Goal: Task Accomplishment & Management: Complete application form

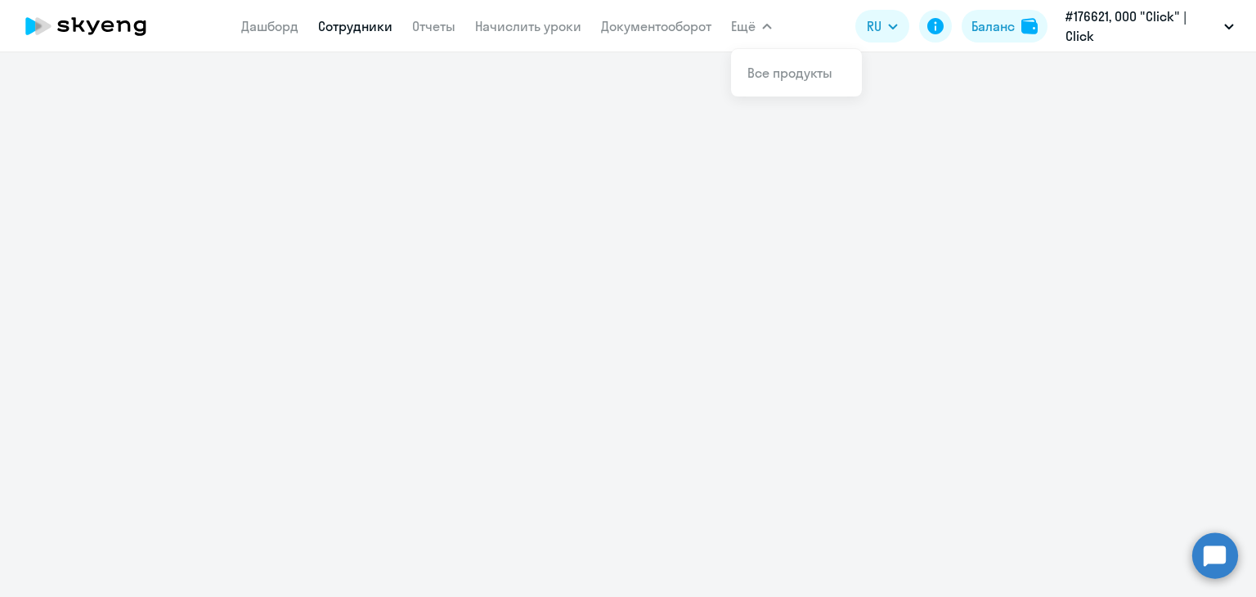
click at [339, 30] on link "Сотрудники" at bounding box center [355, 26] width 74 height 16
select select "30"
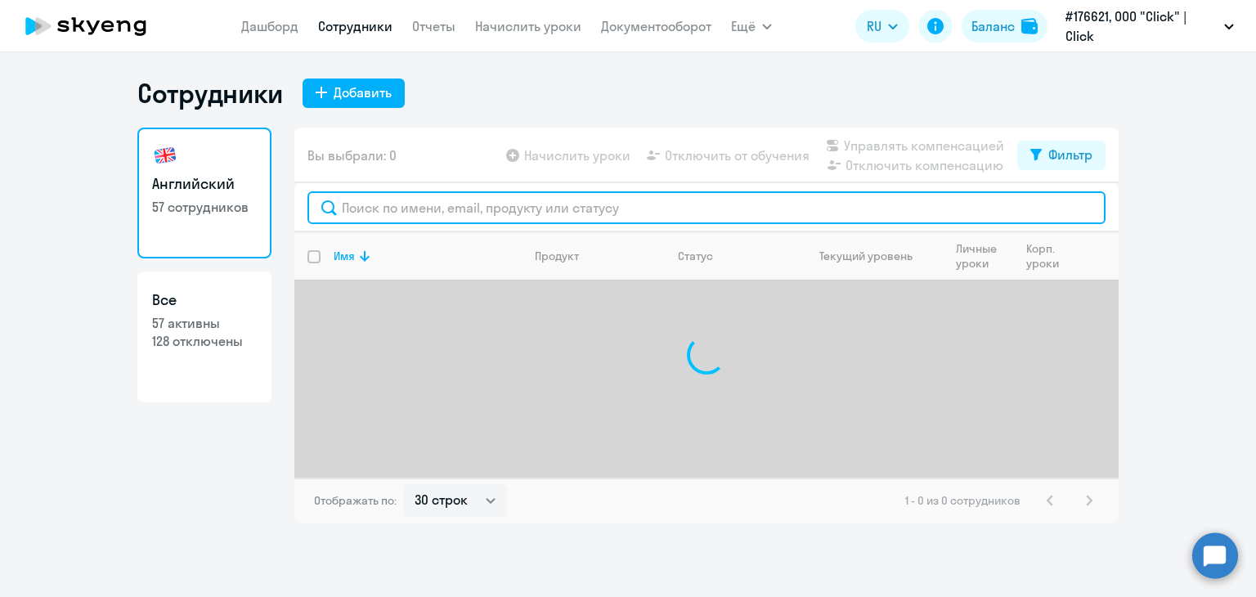
click at [405, 202] on input "text" at bounding box center [706, 207] width 798 height 33
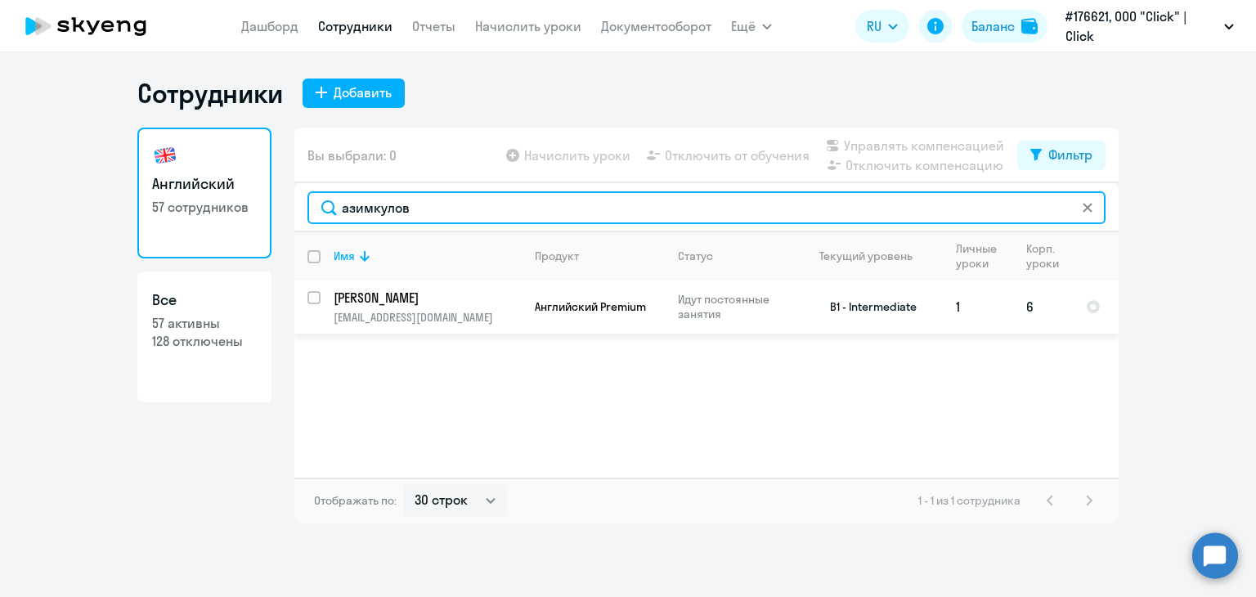
type input "азимкулов"
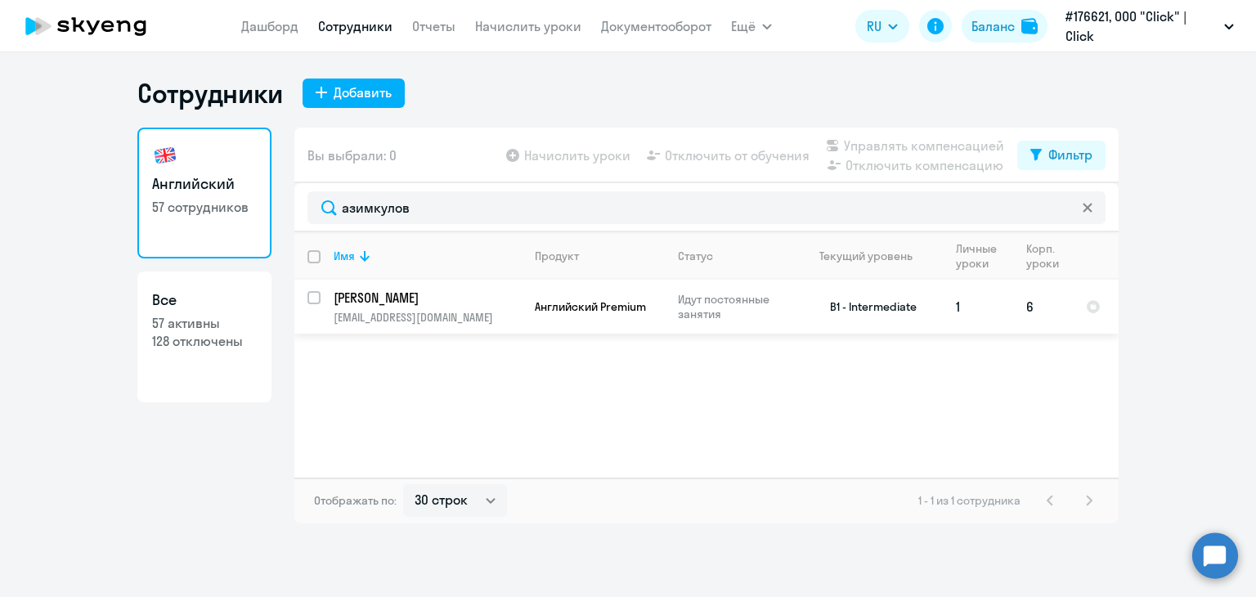
click at [516, 293] on p "Асилбек Азимкулов" at bounding box center [426, 298] width 185 height 18
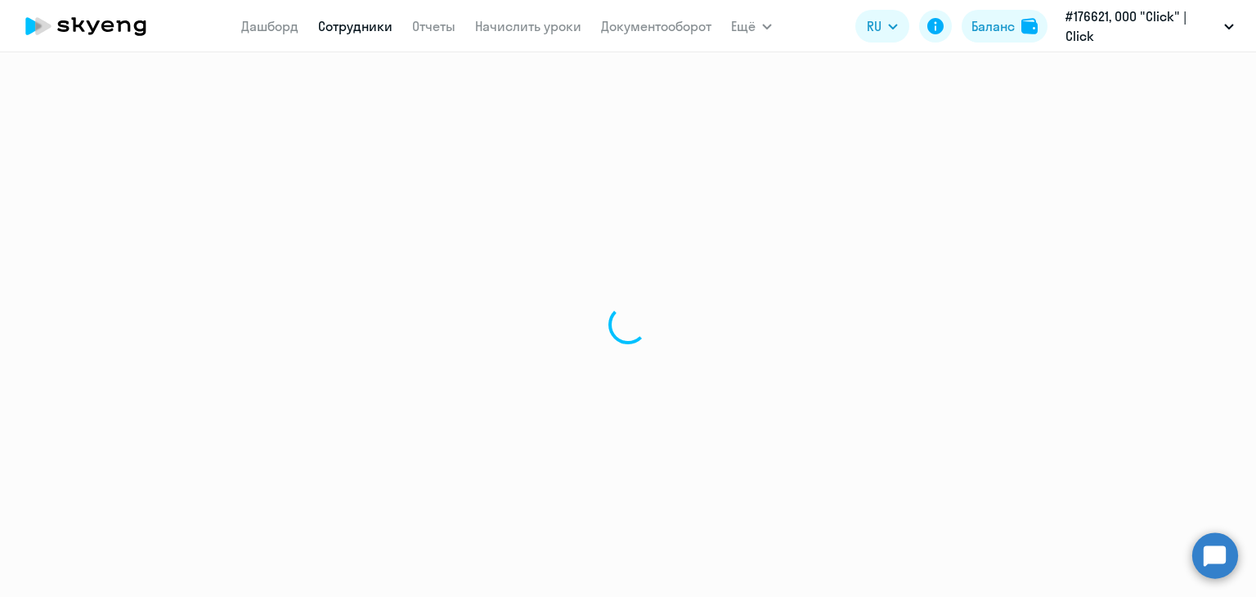
select select "english"
select select "30"
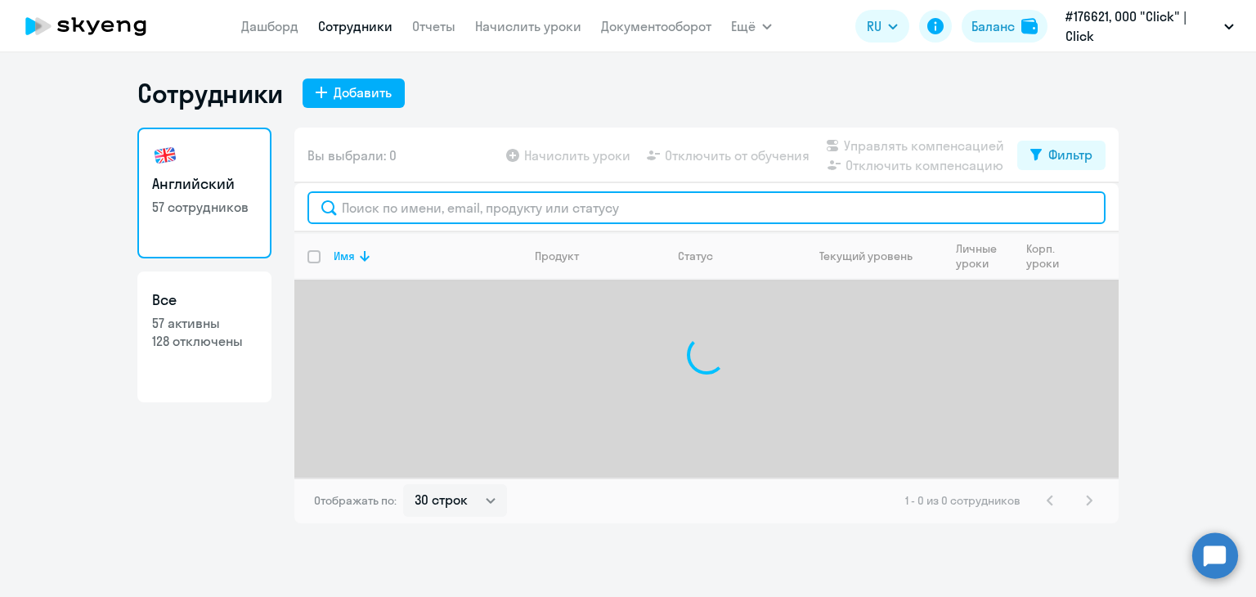
click at [370, 213] on input "text" at bounding box center [706, 207] width 798 height 33
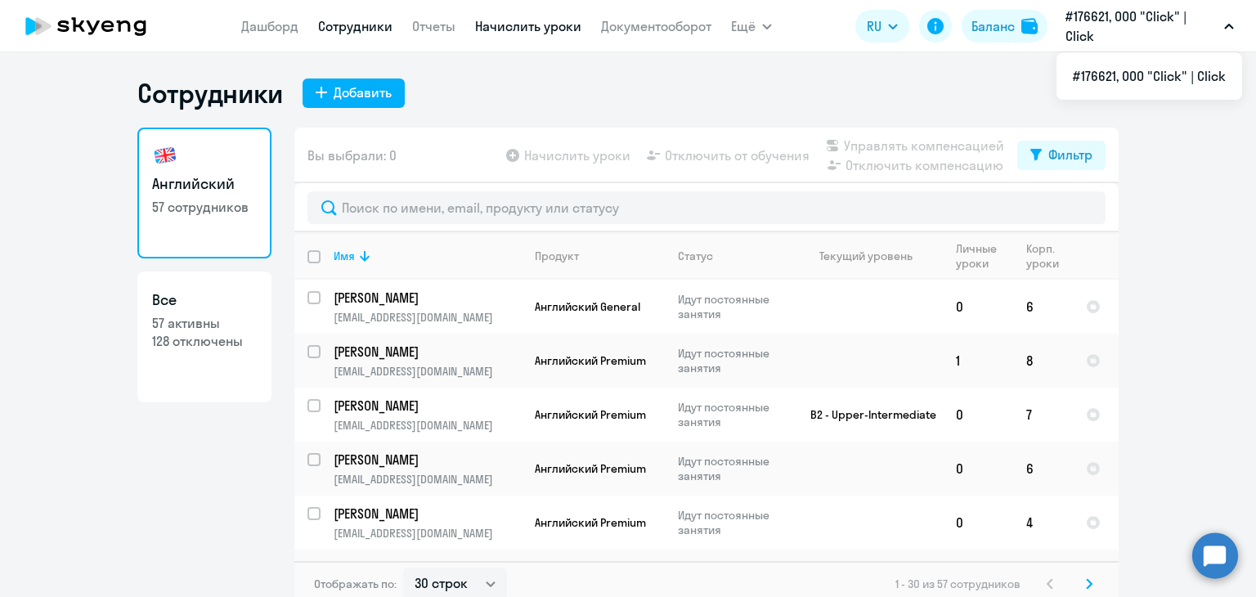
click at [545, 29] on link "Начислить уроки" at bounding box center [528, 26] width 106 height 16
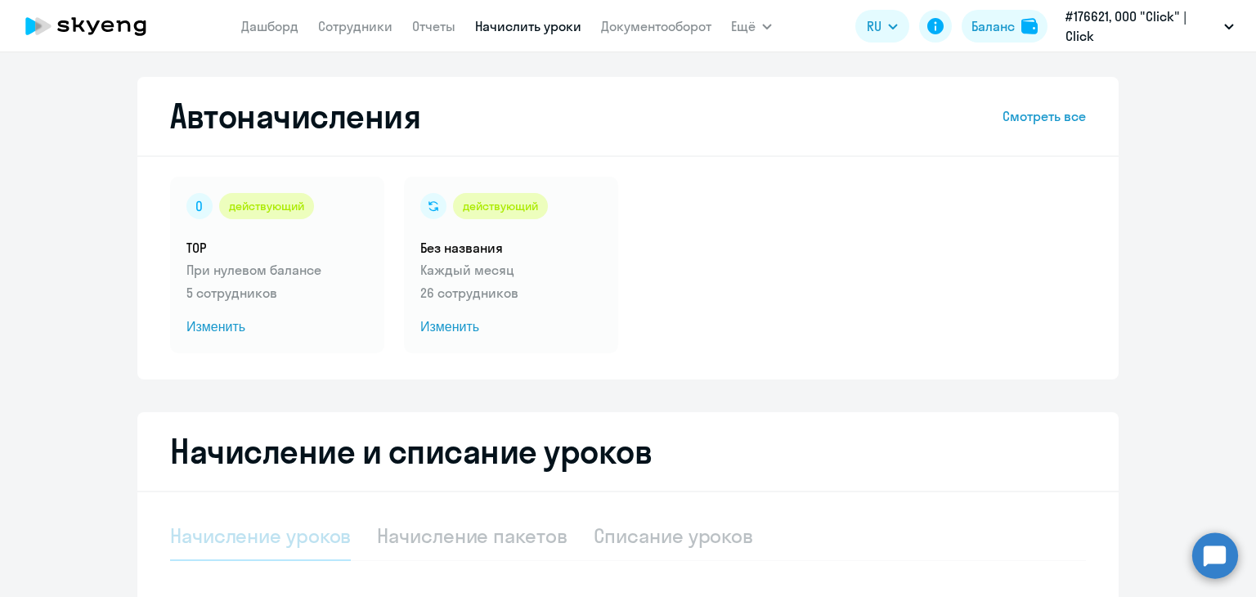
select select "10"
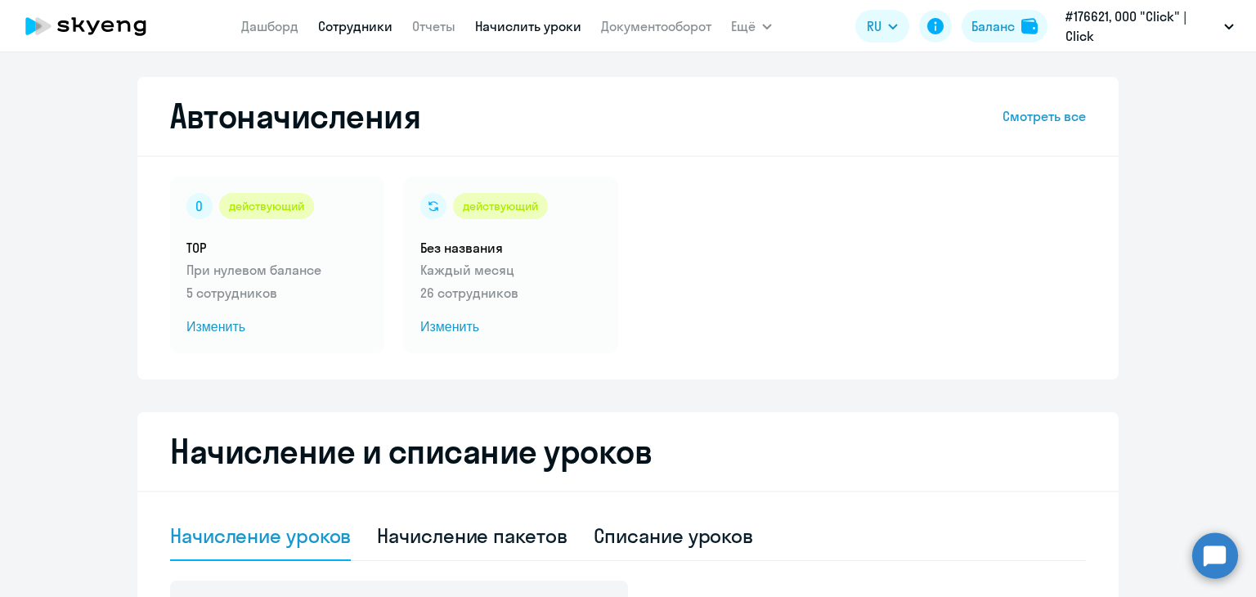
click at [353, 26] on link "Сотрудники" at bounding box center [355, 26] width 74 height 16
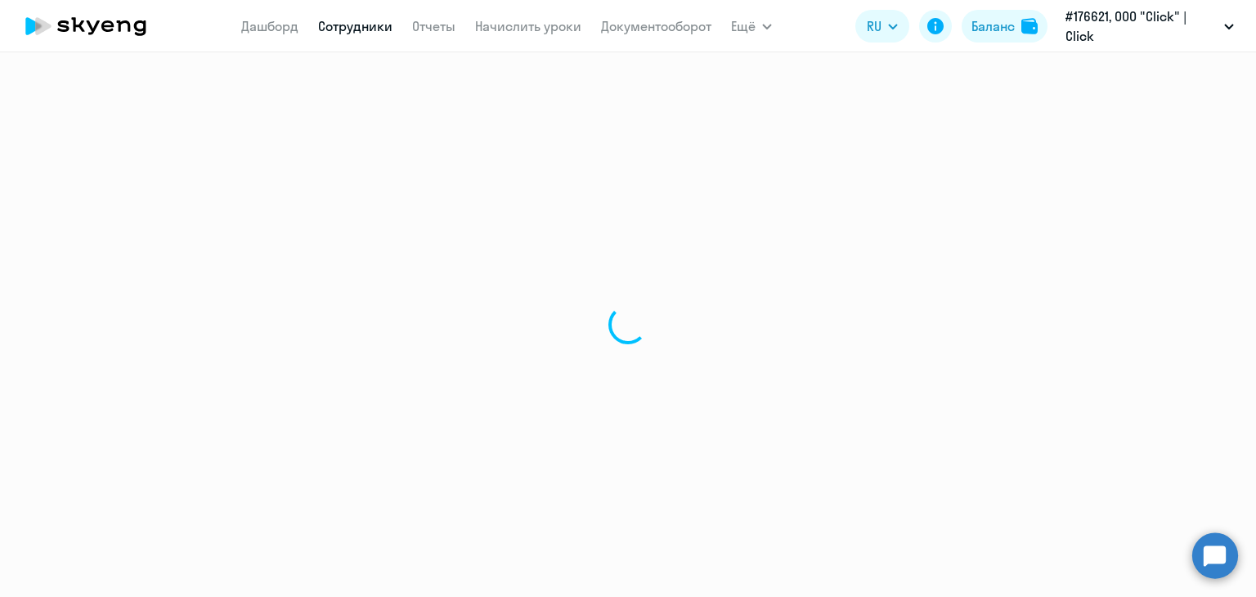
select select "30"
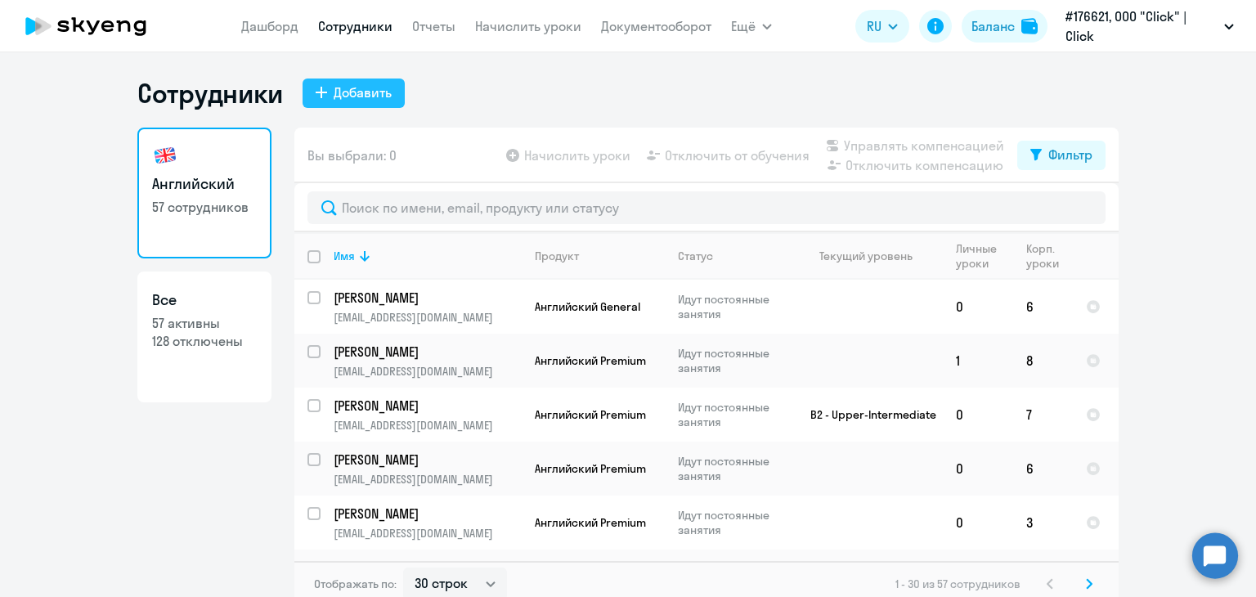
click at [346, 90] on div "Добавить" at bounding box center [363, 93] width 58 height 20
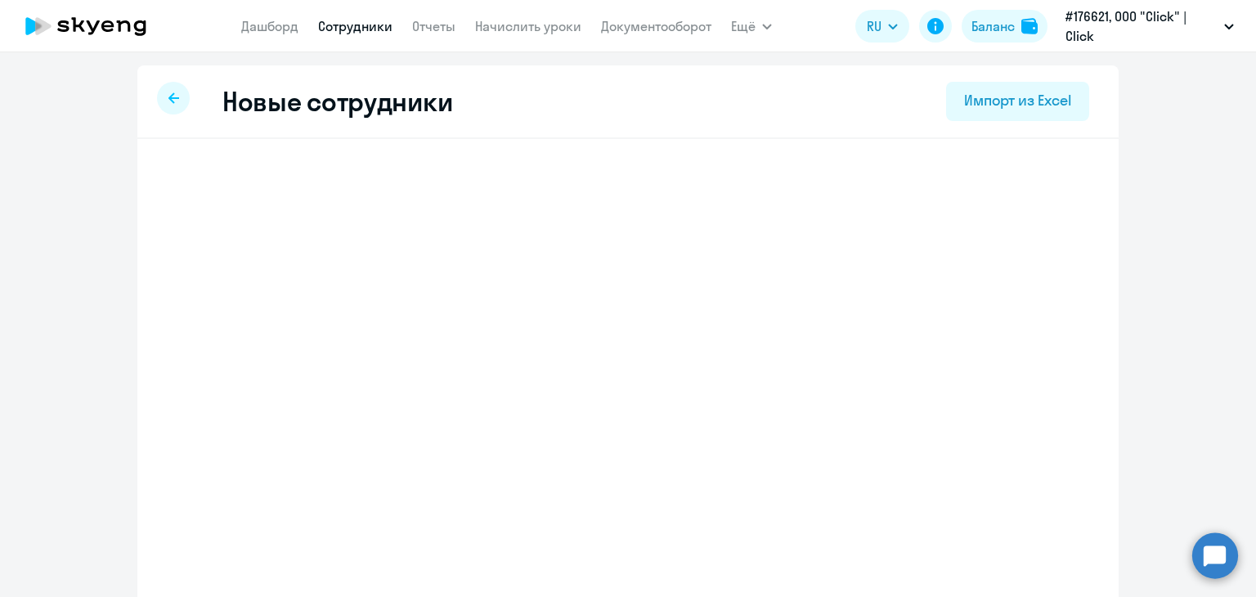
select select "english_adult_not_native_speaker"
select select "5"
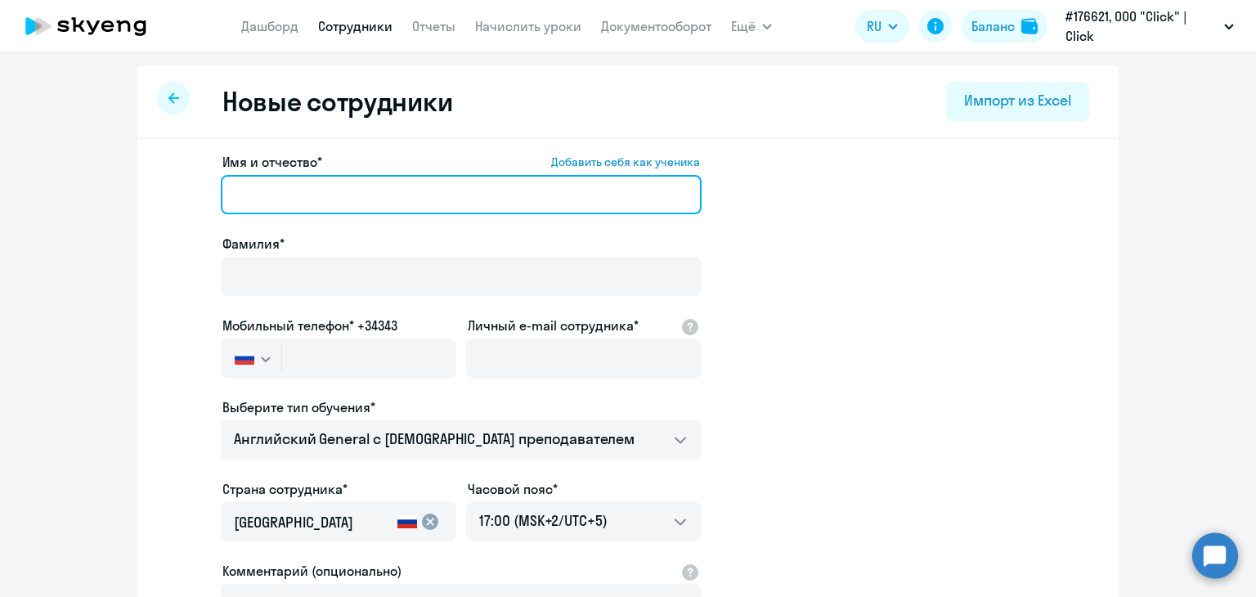
click at [268, 204] on input "Имя и отчество* Добавить себя как ученика" at bounding box center [461, 194] width 481 height 39
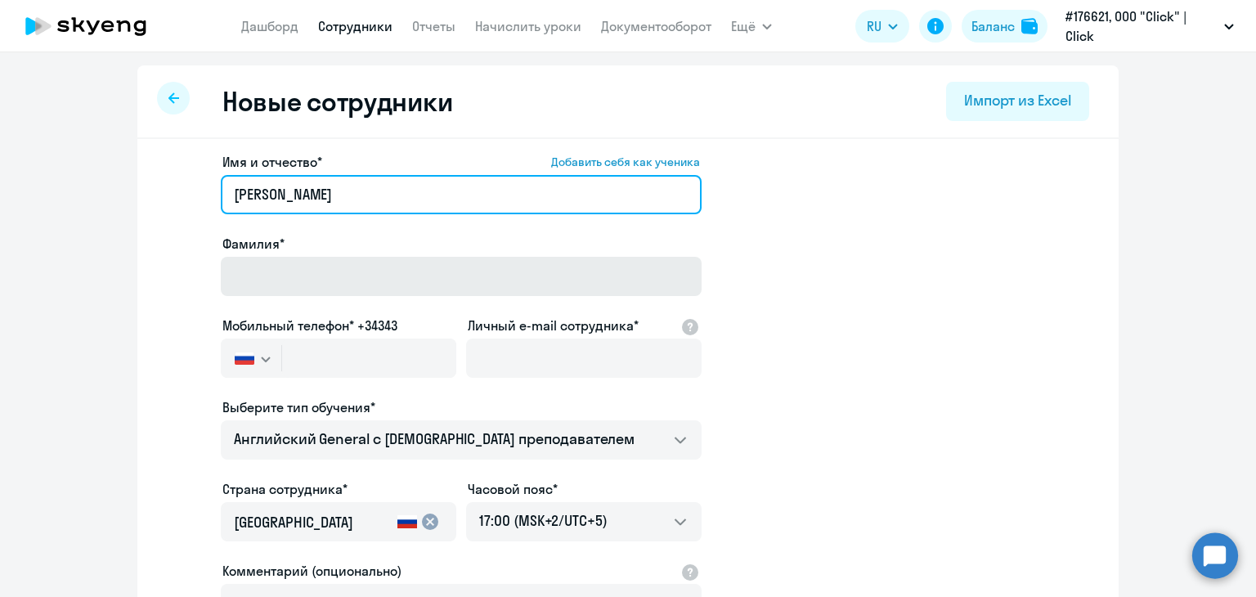
type input "Малика Рустамовна"
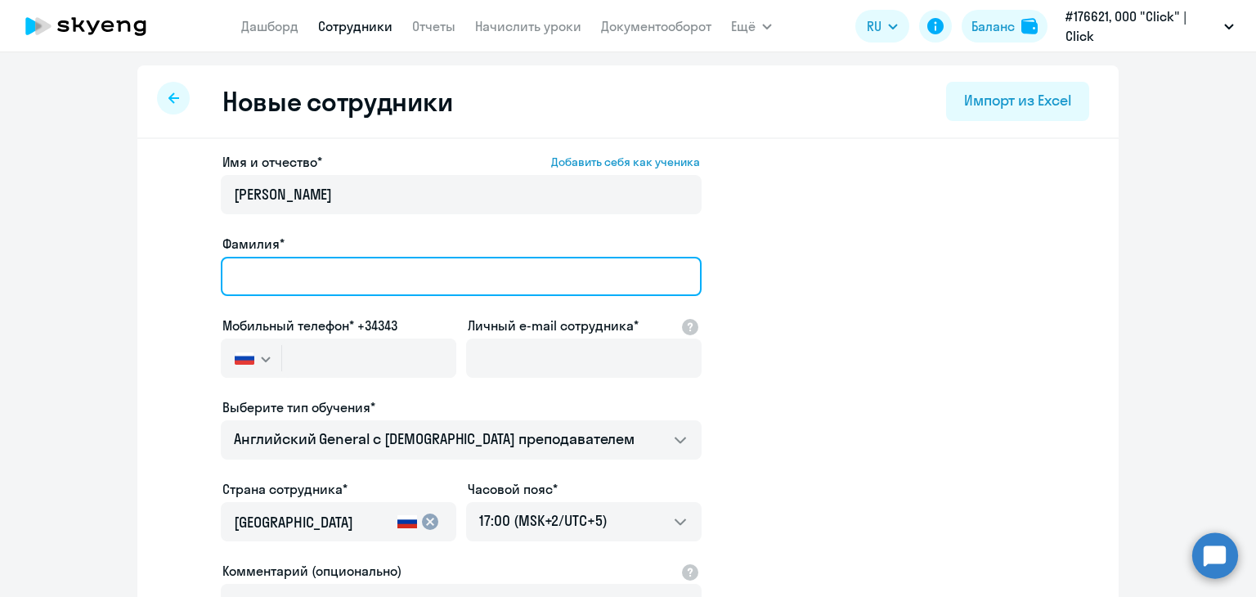
click at [306, 269] on input "Фамилия*" at bounding box center [461, 276] width 481 height 39
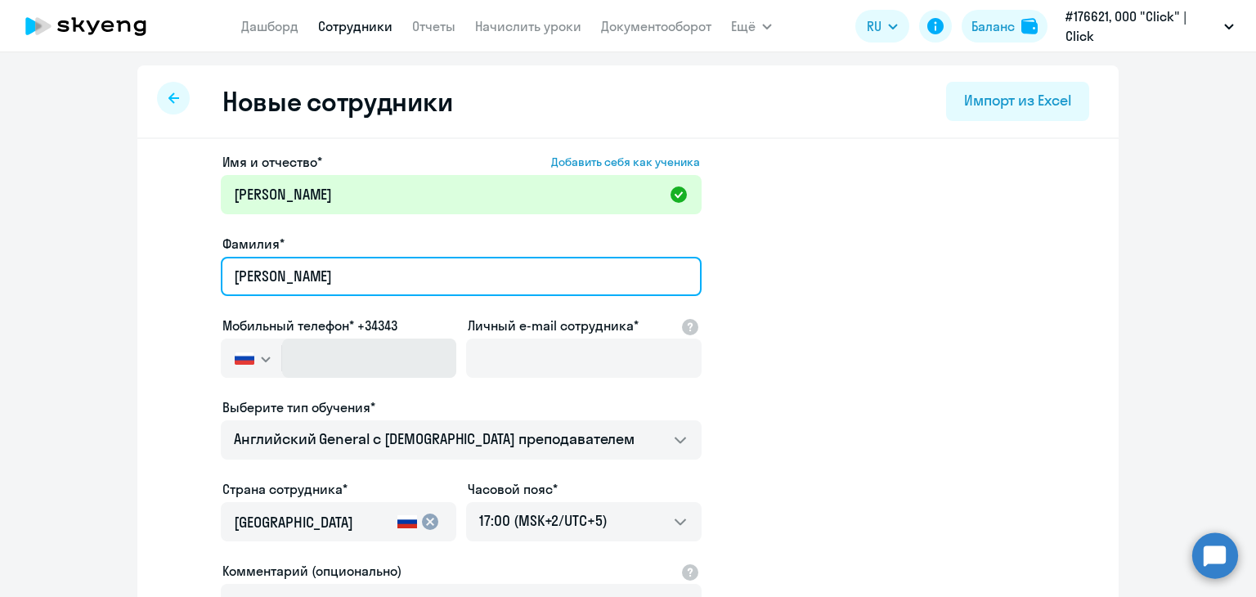
type input "Рауфова"
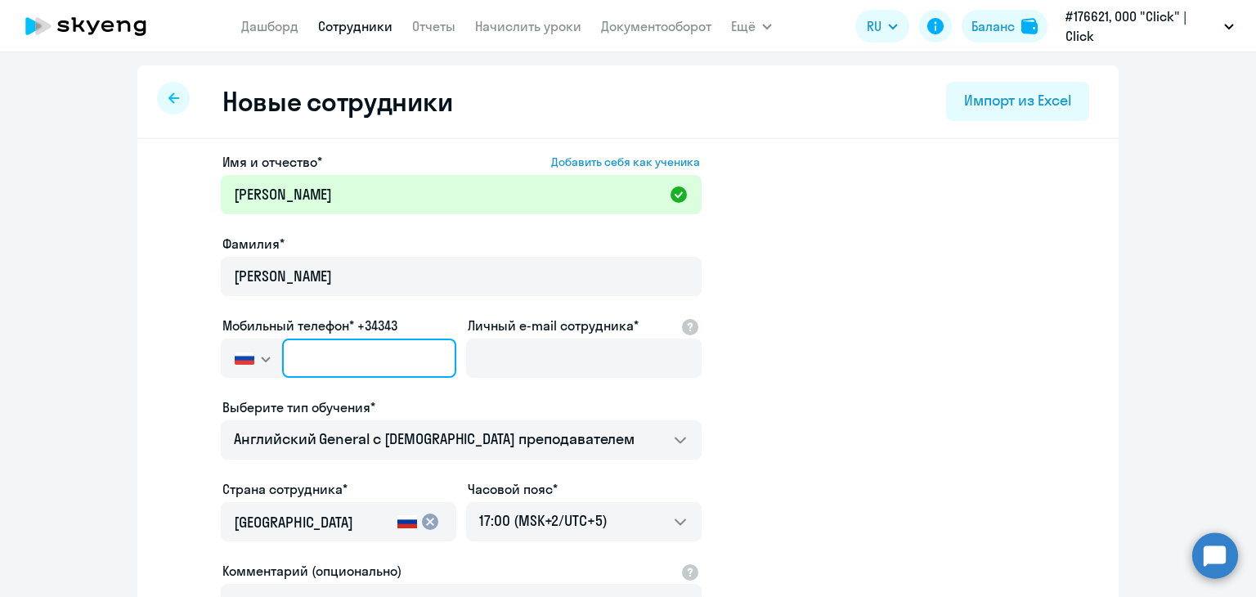
click at [362, 352] on input "text" at bounding box center [369, 358] width 174 height 39
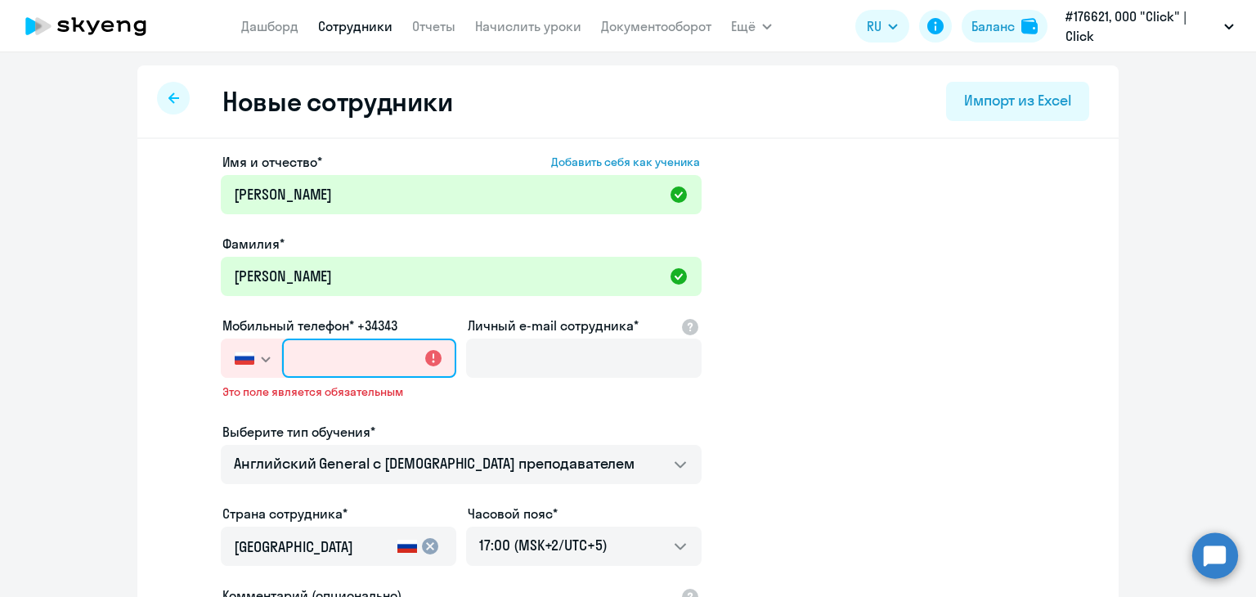
click at [350, 366] on input "text" at bounding box center [369, 358] width 174 height 39
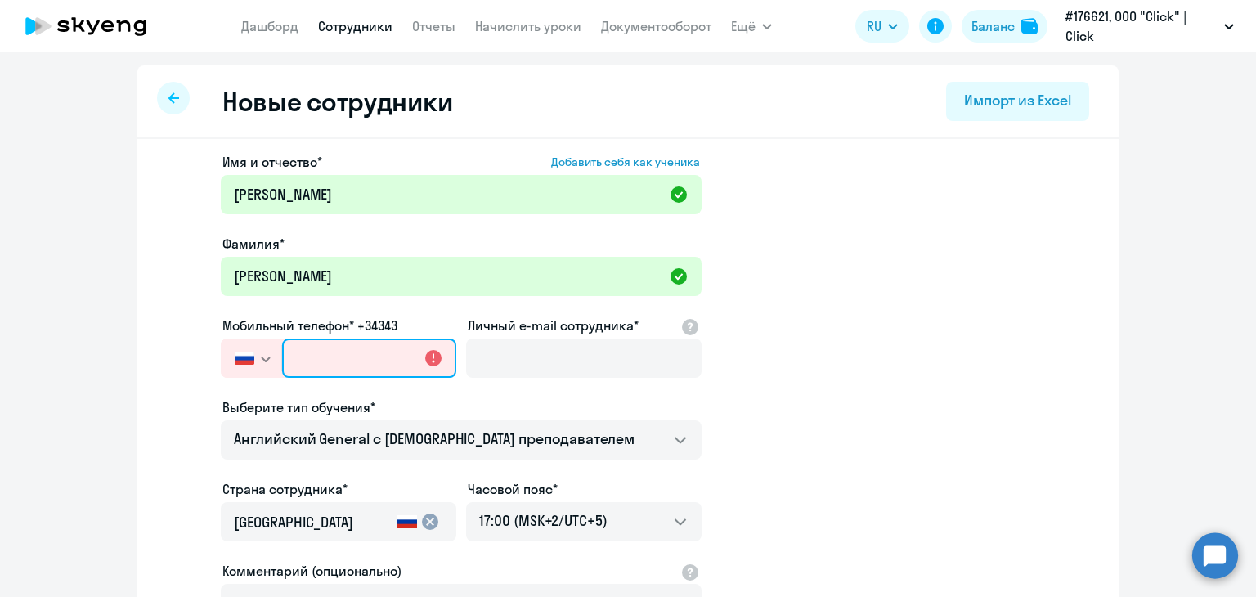
paste input "+998 90-973-3301"
type input "+998 90-973-3301"
click at [326, 357] on input "+998 90-973-3301" at bounding box center [369, 358] width 174 height 39
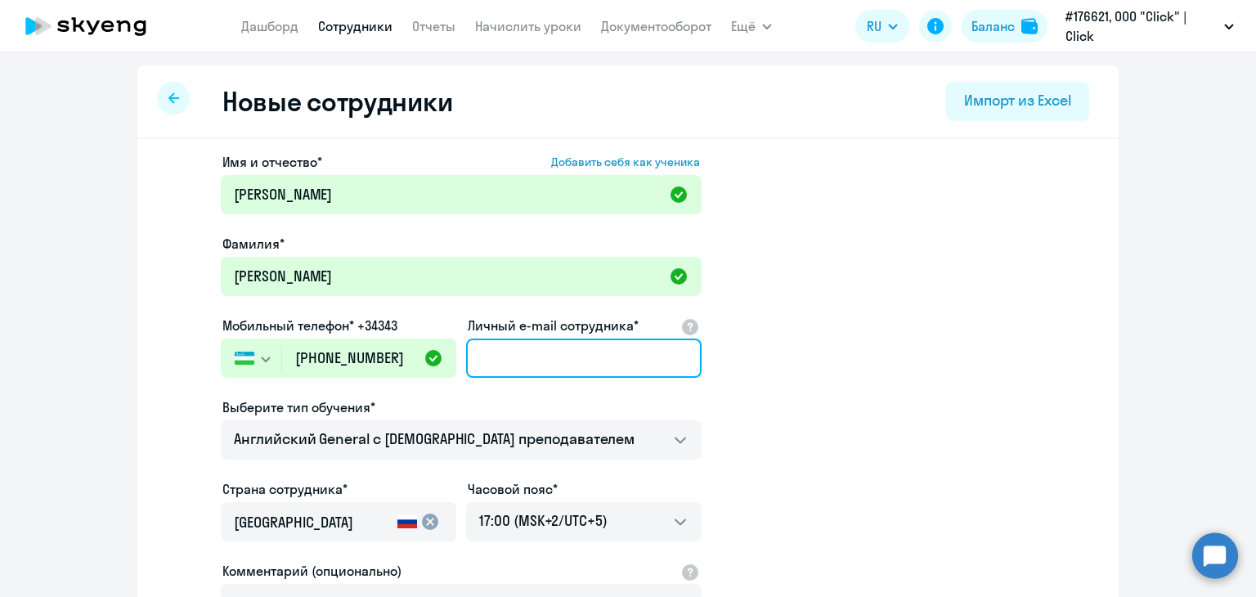
click at [556, 352] on input "Личный e-mail сотрудника*" at bounding box center [583, 358] width 235 height 39
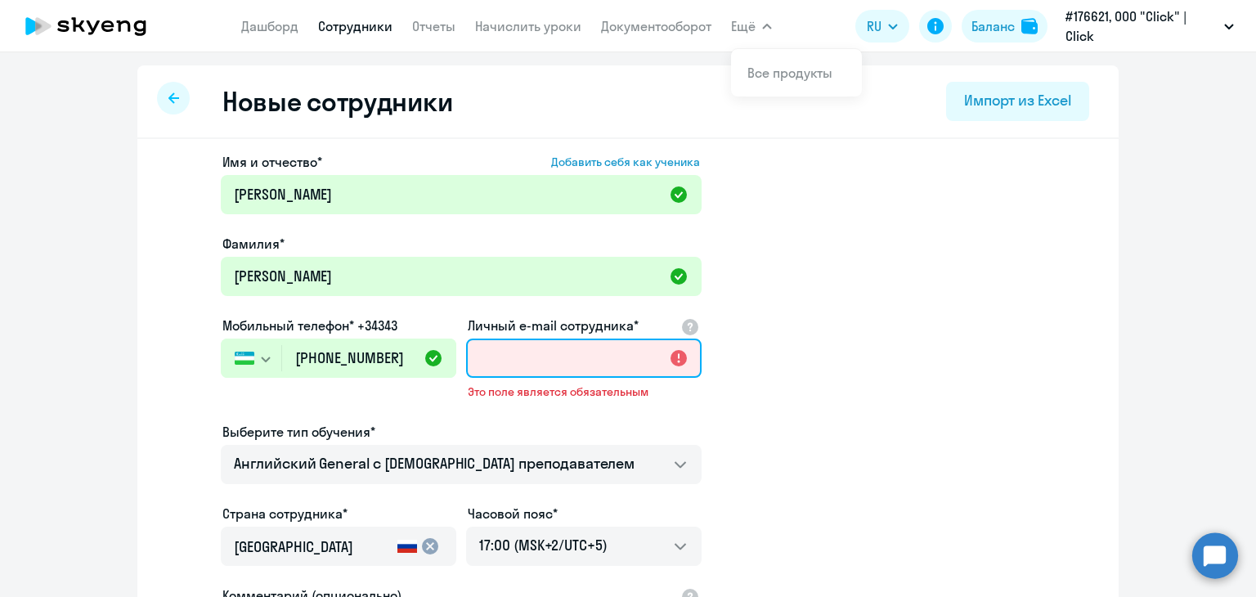
click at [476, 357] on input "Личный e-mail сотрудника*" at bounding box center [583, 358] width 235 height 39
paste input "raufova.m@corp.click.uz"
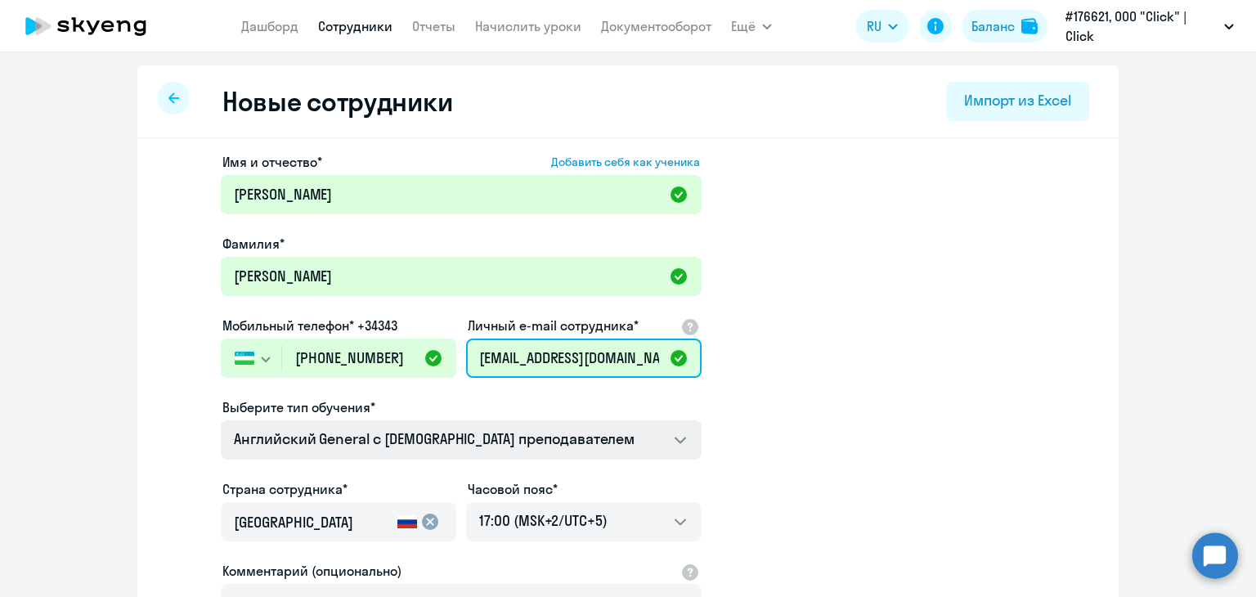
type input "raufova.m@corp.click.uz"
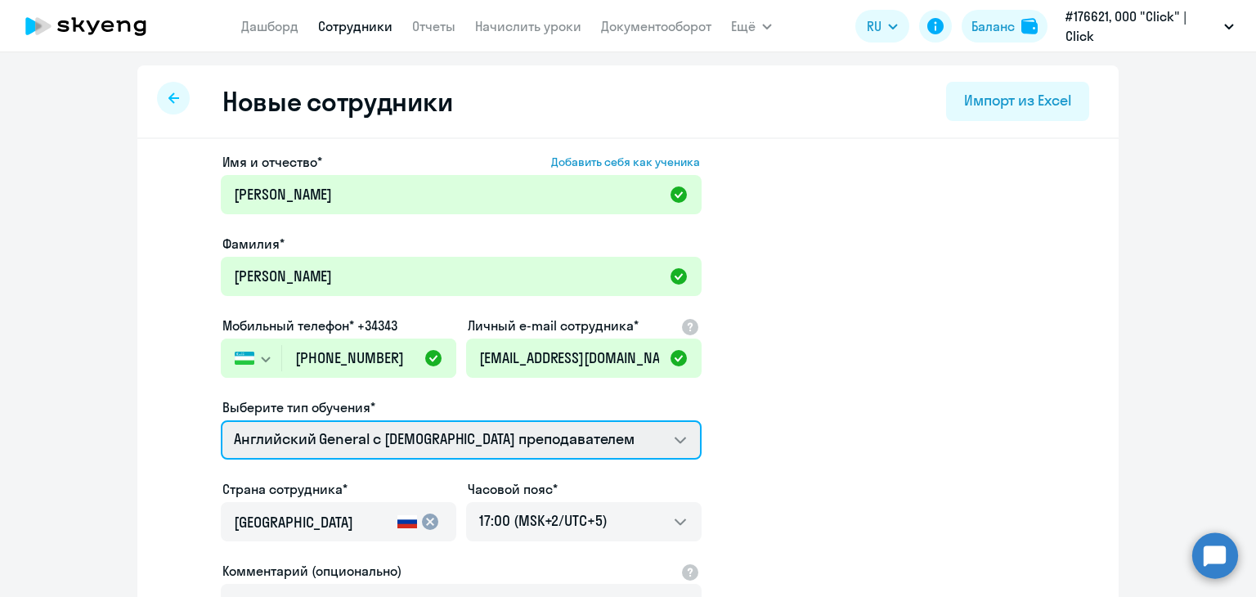
click at [641, 449] on select "Премиум английский с русскоговорящим преподавателем Английский General с русско…" at bounding box center [461, 439] width 481 height 39
select select "english_adult_not_native_speaker_premium"
click at [221, 420] on select "Премиум английский с русскоговорящим преподавателем Английский General с русско…" at bounding box center [461, 439] width 481 height 39
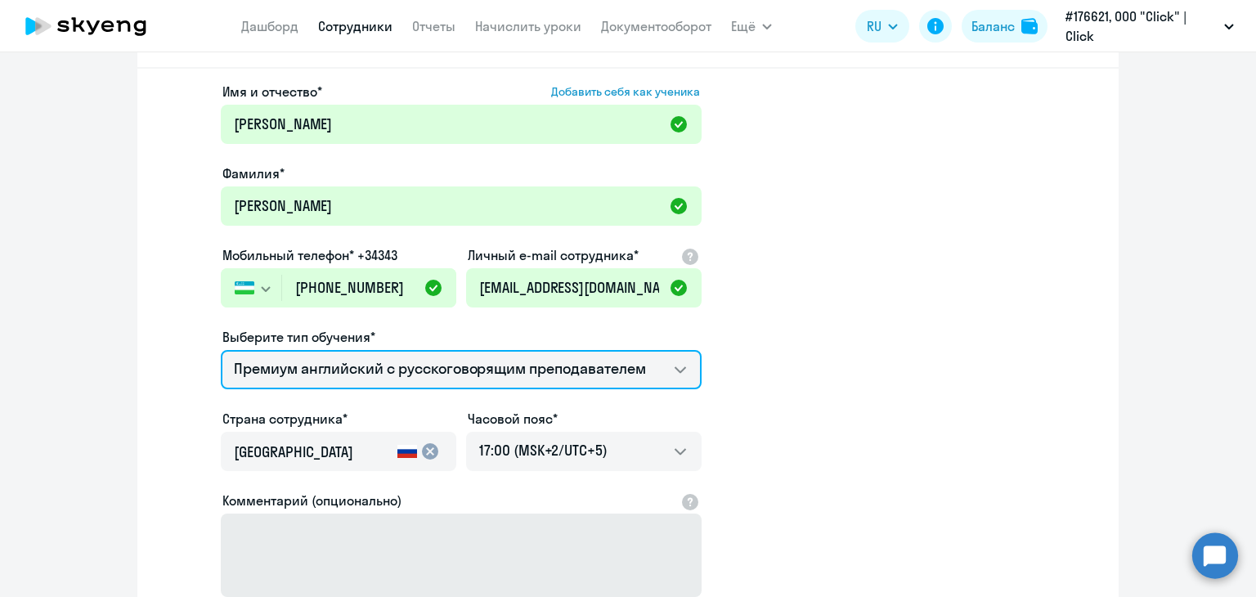
scroll to position [164, 0]
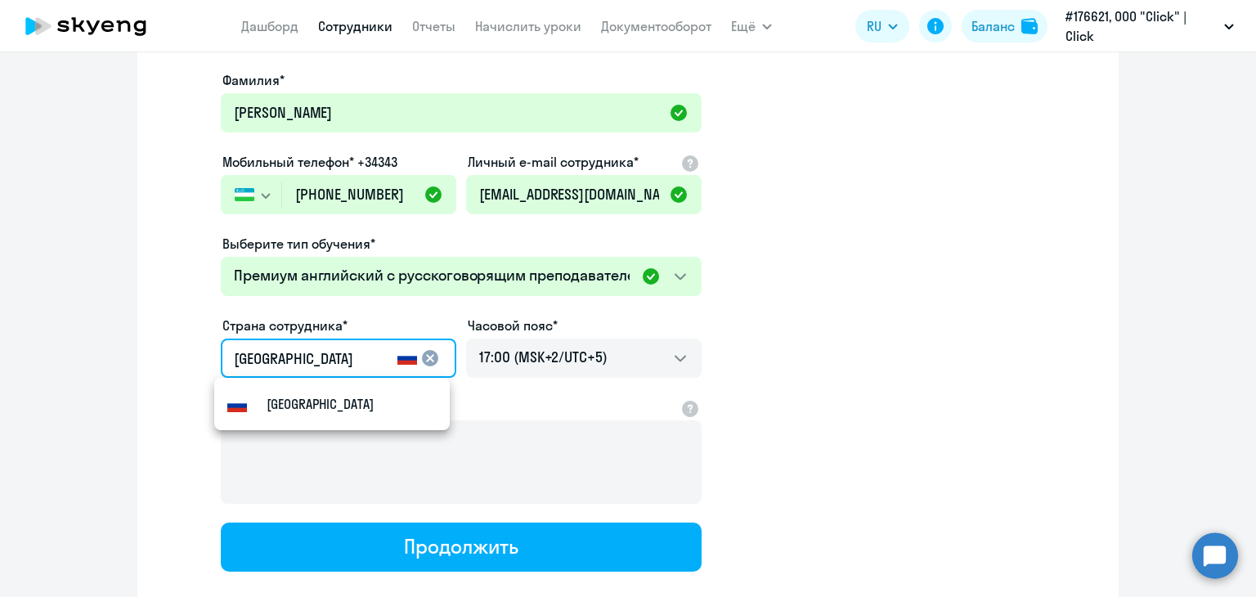
click at [289, 350] on input "Россия" at bounding box center [312, 358] width 157 height 21
drag, startPoint x: 289, startPoint y: 350, endPoint x: 140, endPoint y: 348, distance: 148.8
click at [140, 348] on div "Имя и отчество* Добавить себя как ученика Малика Рустамовна Фамилия* Рауфова Мо…" at bounding box center [627, 334] width 981 height 719
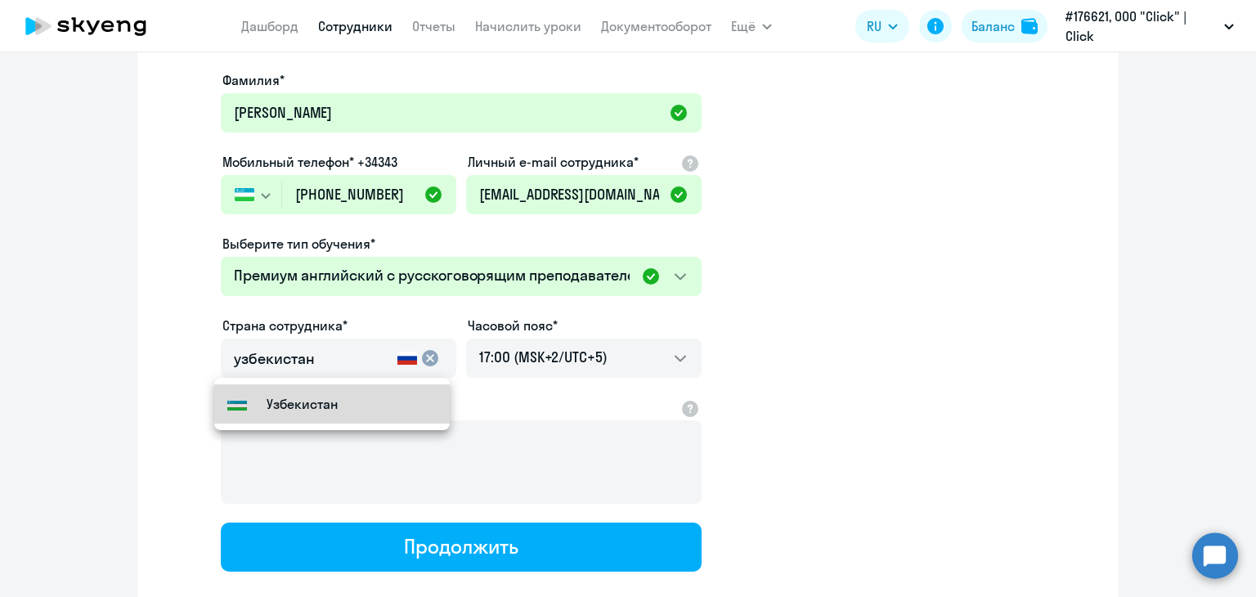
click at [307, 414] on mat-option "Узбекистан" at bounding box center [331, 403] width 235 height 39
type input "Узбекистан"
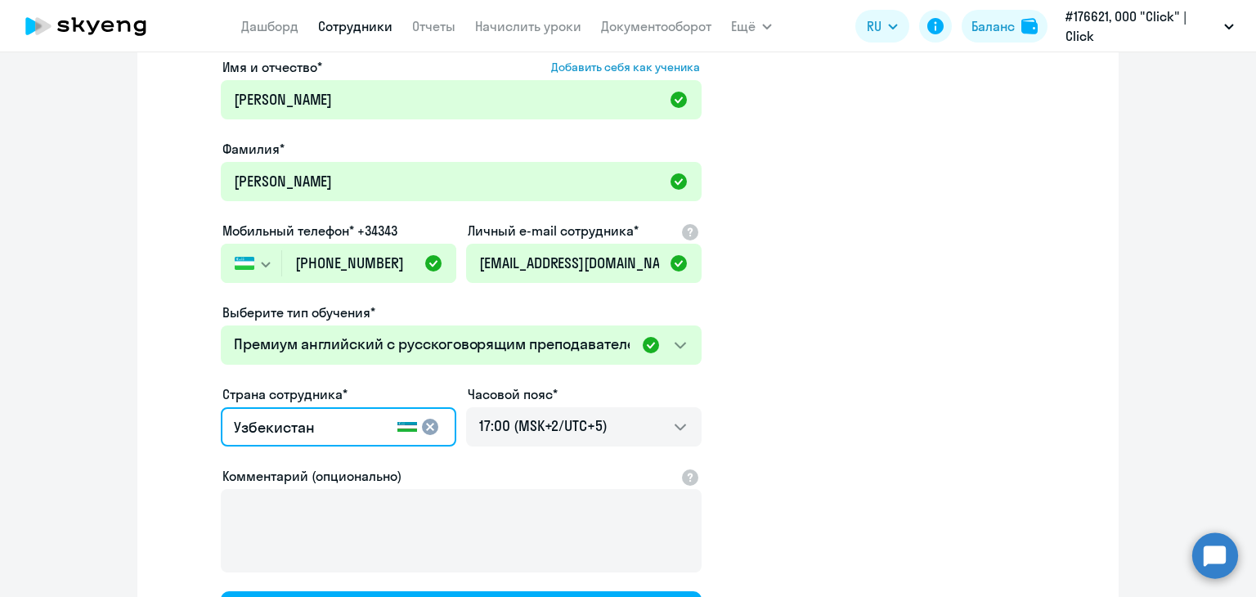
scroll to position [13, 0]
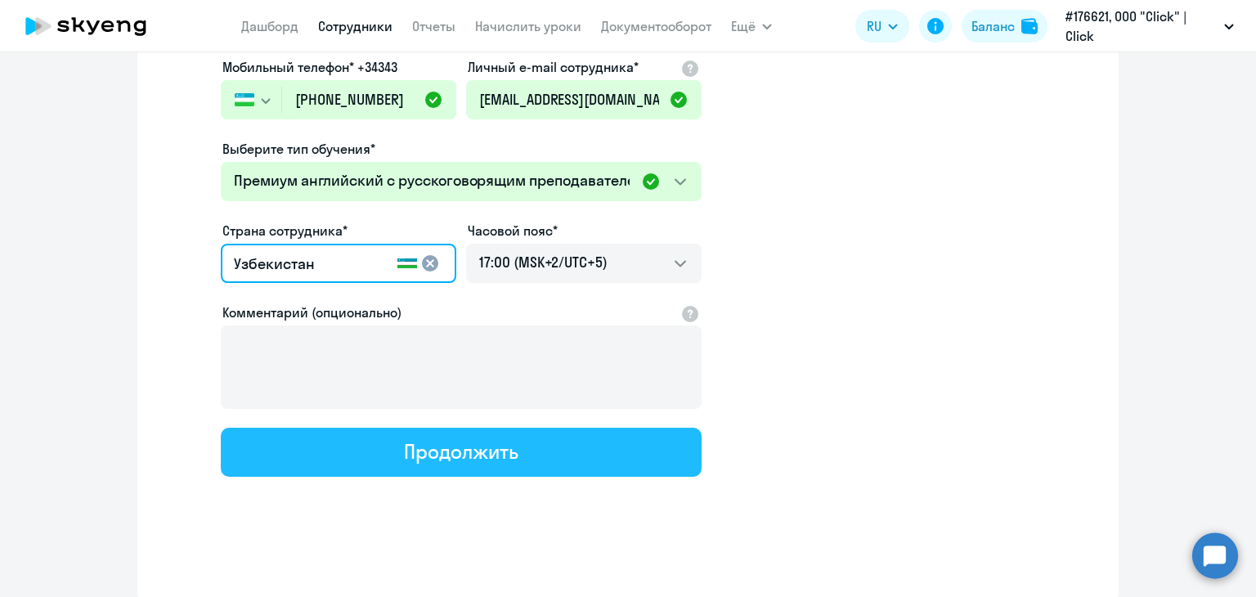
click at [525, 446] on button "Продолжить" at bounding box center [461, 452] width 481 height 49
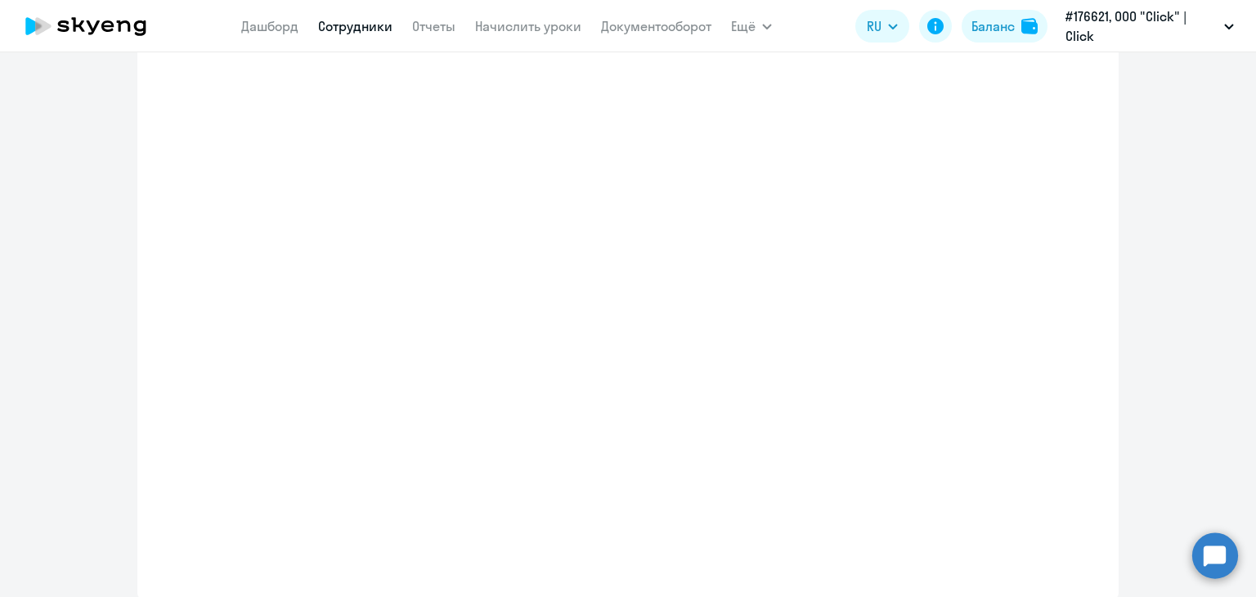
select select "english_adult_not_native_speaker_premium"
select select "5"
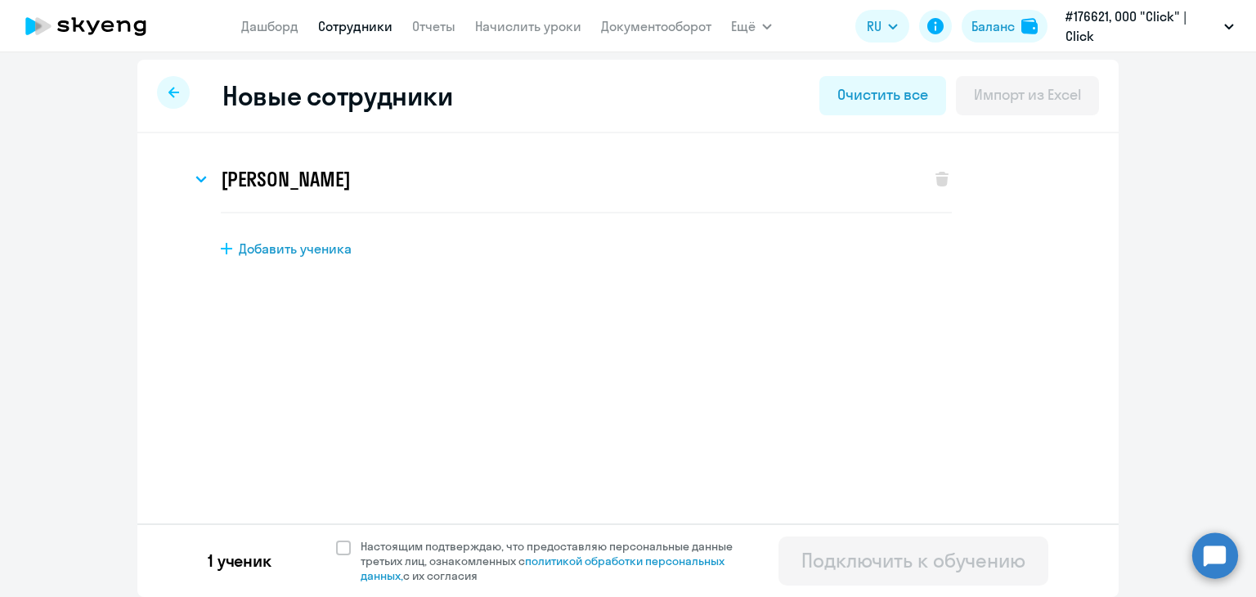
scroll to position [0, 0]
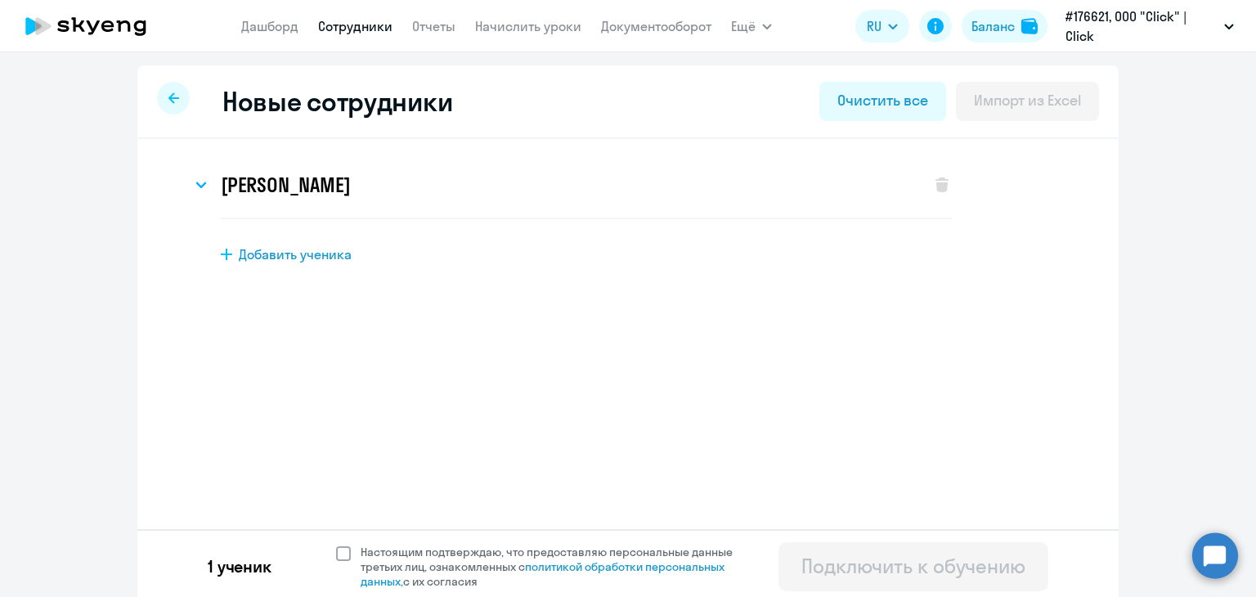
click at [339, 554] on span at bounding box center [343, 553] width 15 height 15
click at [336, 545] on input "Настоящим подтверждаю, что предоставляю персональные данные третьих лиц, ознако…" at bounding box center [335, 544] width 1 height 1
checkbox input "true"
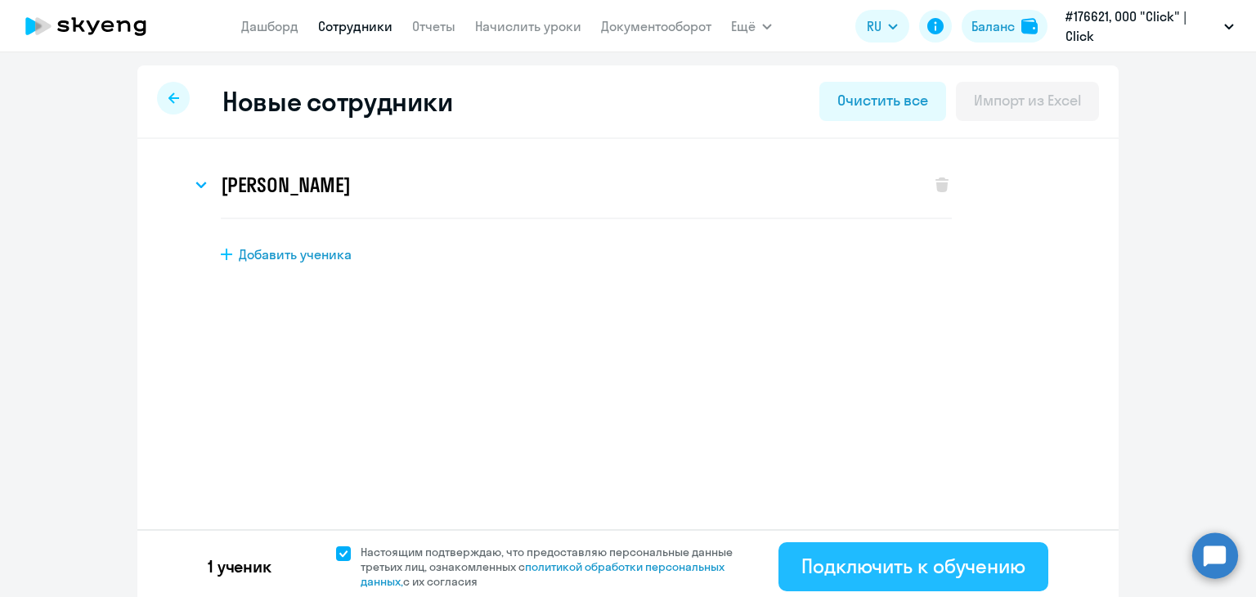
click at [779, 567] on button "Подключить к обучению" at bounding box center [913, 566] width 270 height 49
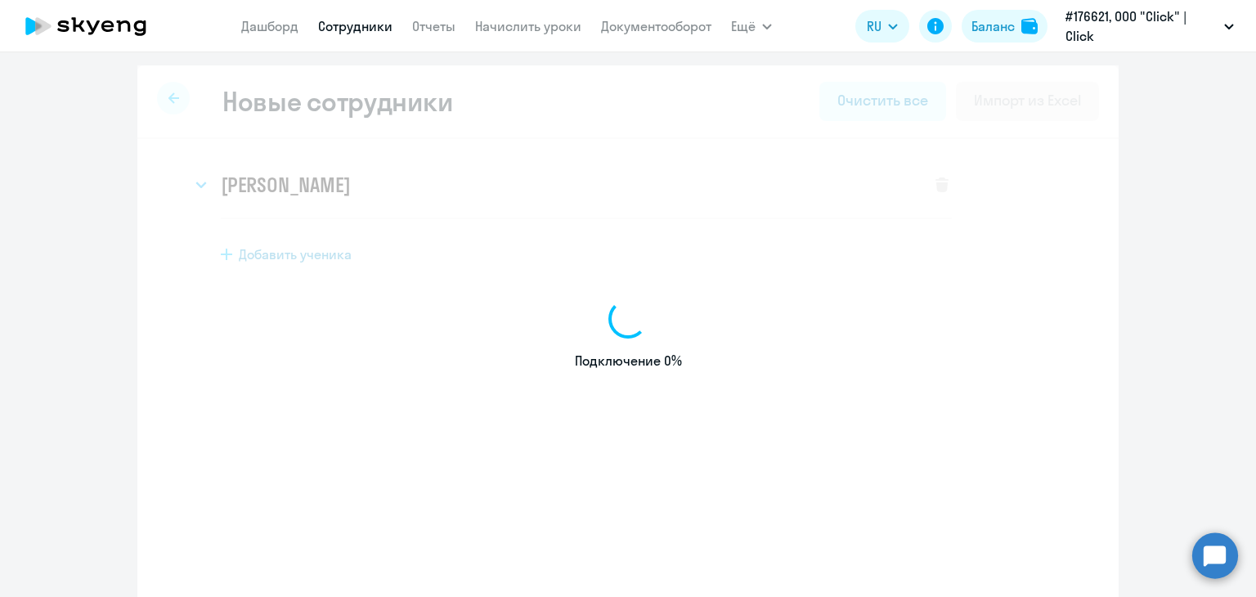
select select "english_adult_not_native_speaker"
select select "5"
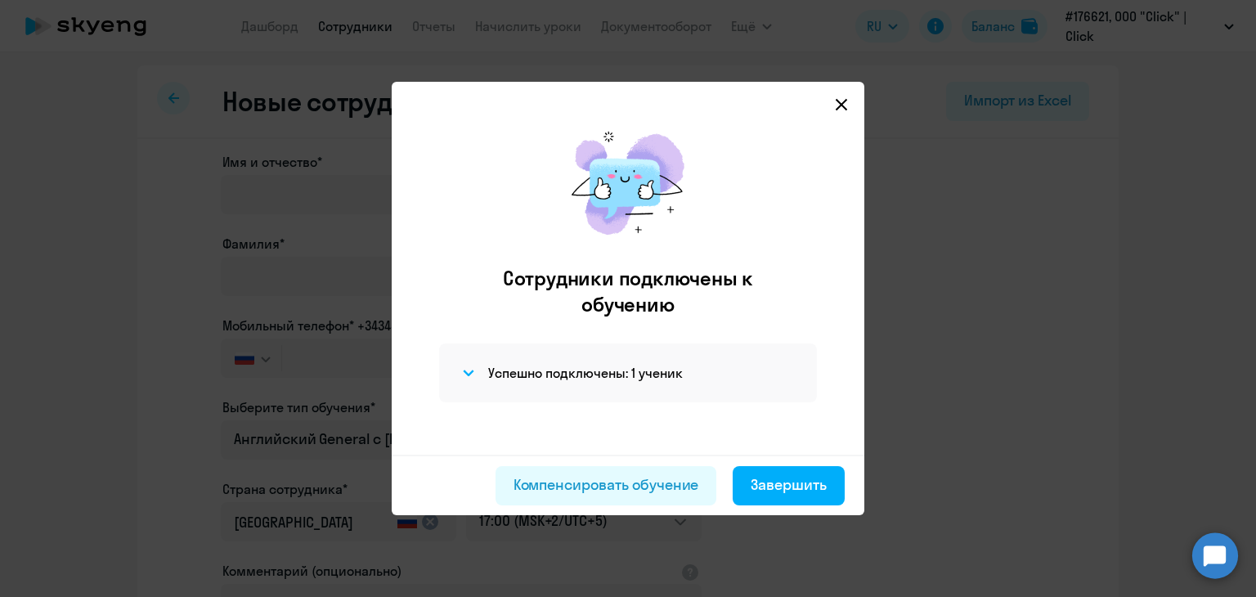
click at [833, 105] on svg-icon at bounding box center [842, 105] width 20 height 20
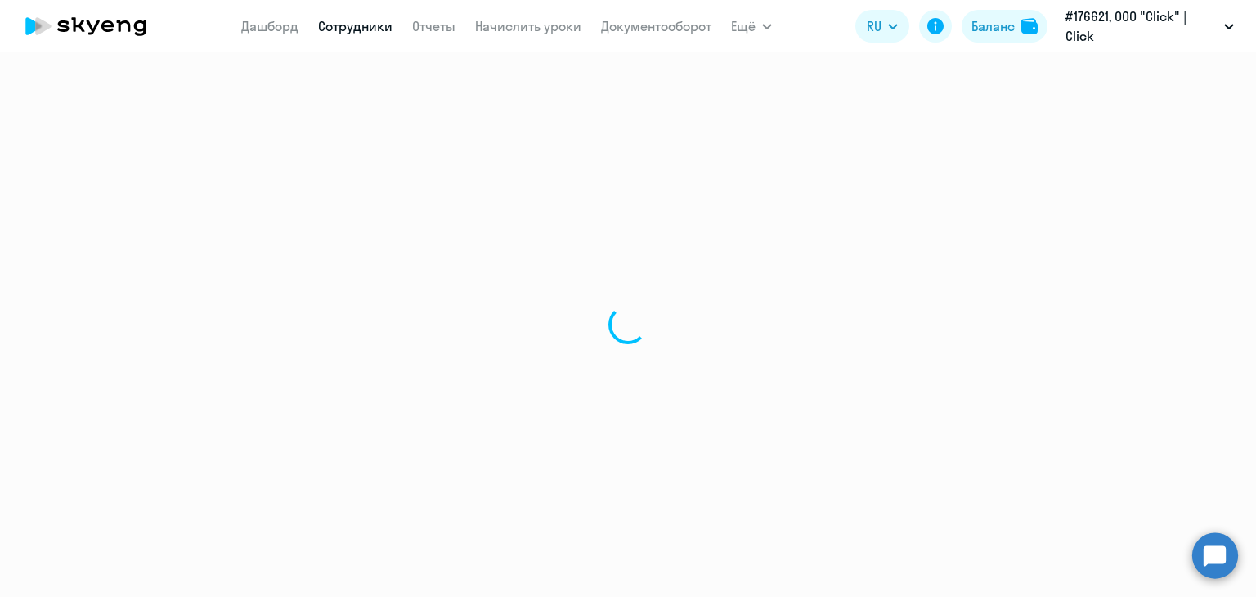
select select "30"
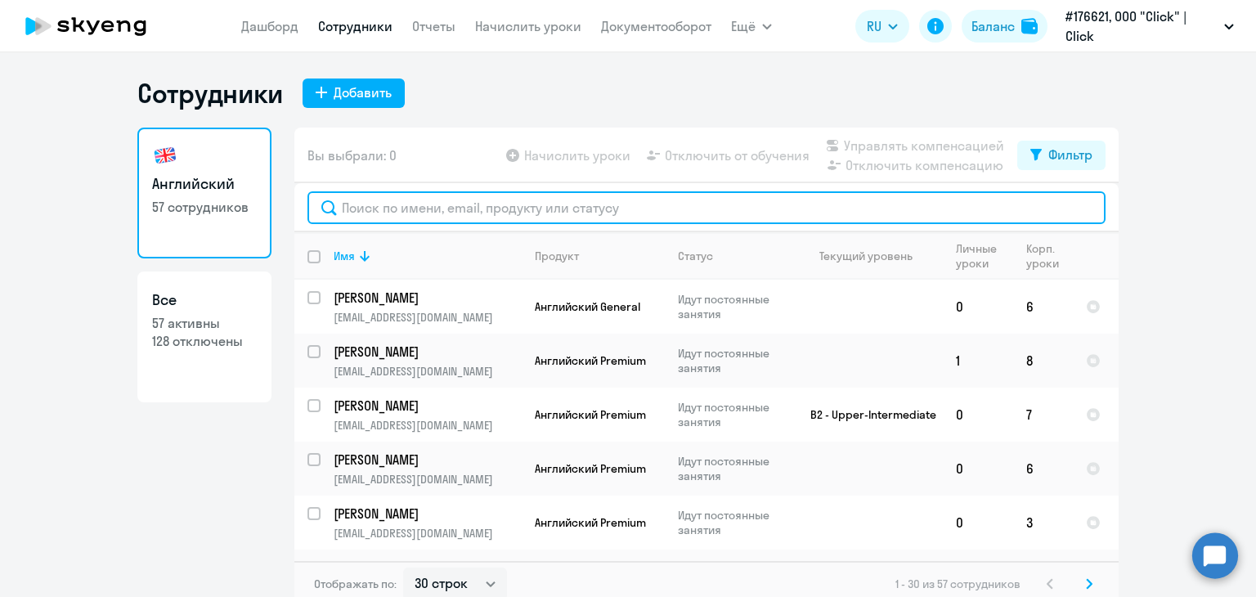
click at [398, 195] on input "text" at bounding box center [706, 207] width 798 height 33
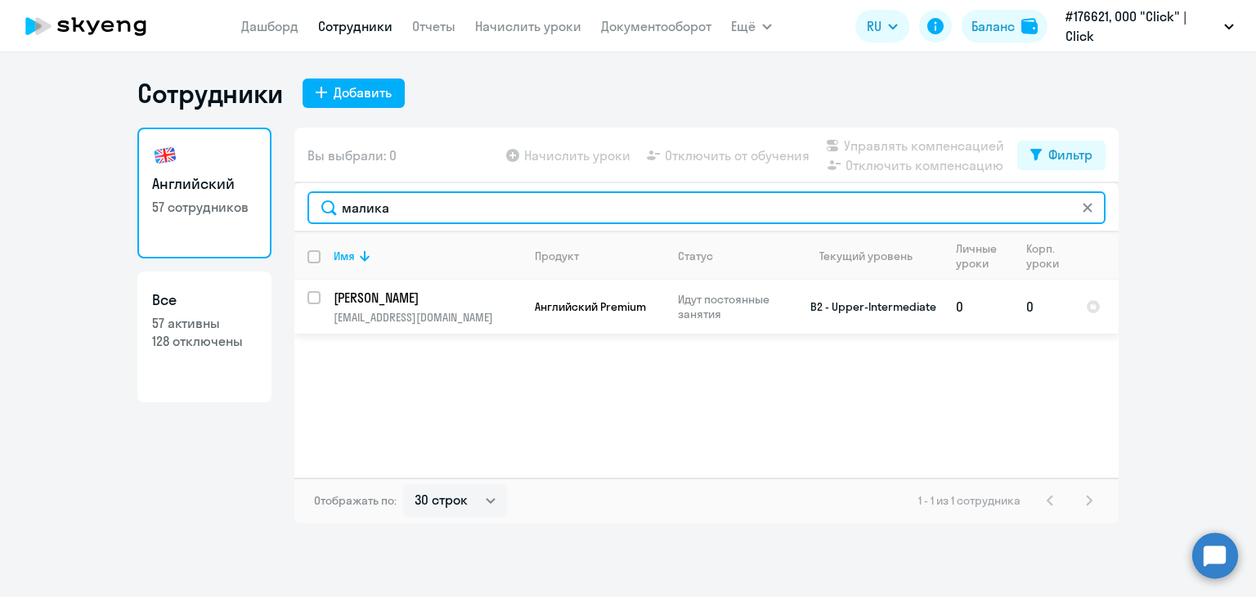
type input "малика"
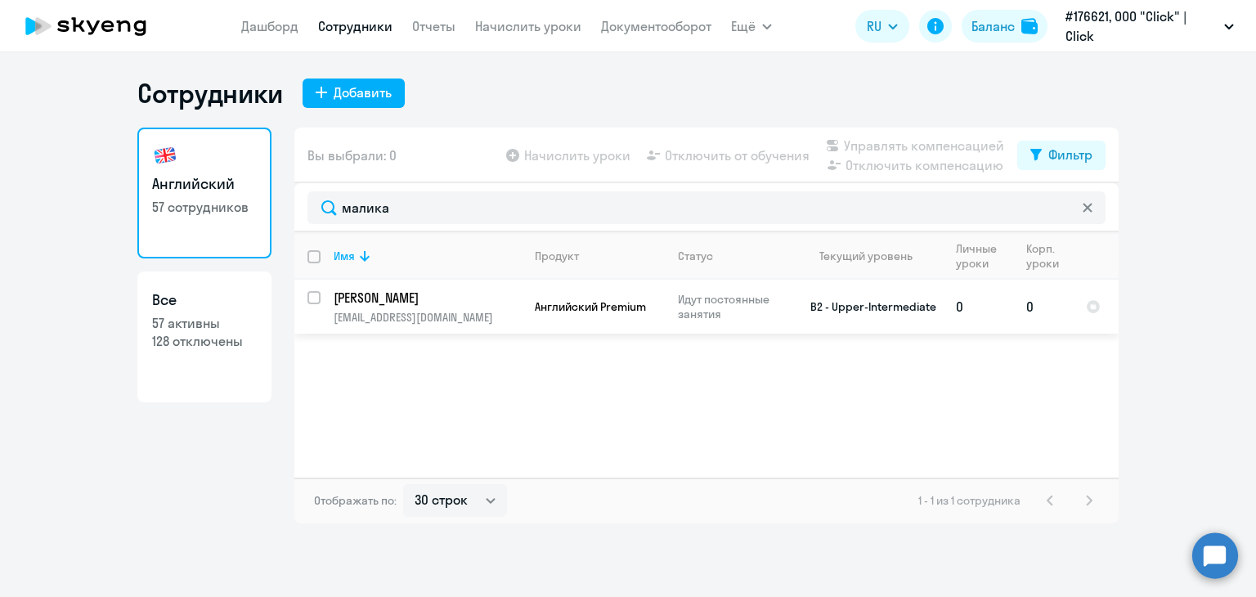
click at [1034, 301] on td "0" at bounding box center [1043, 307] width 60 height 54
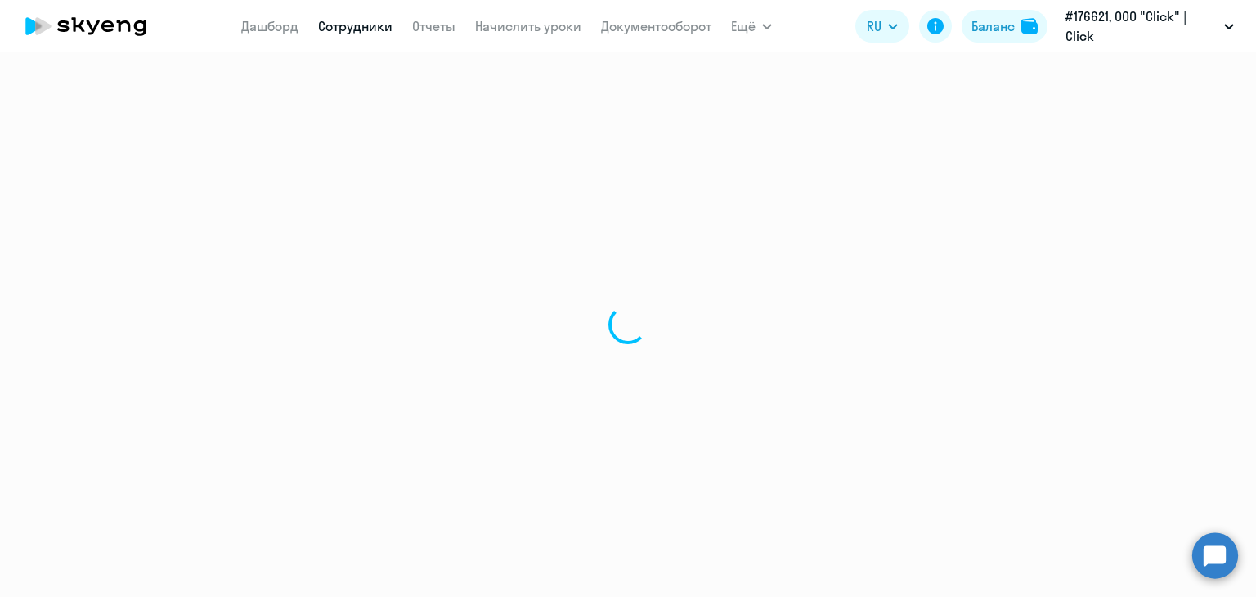
select select "english"
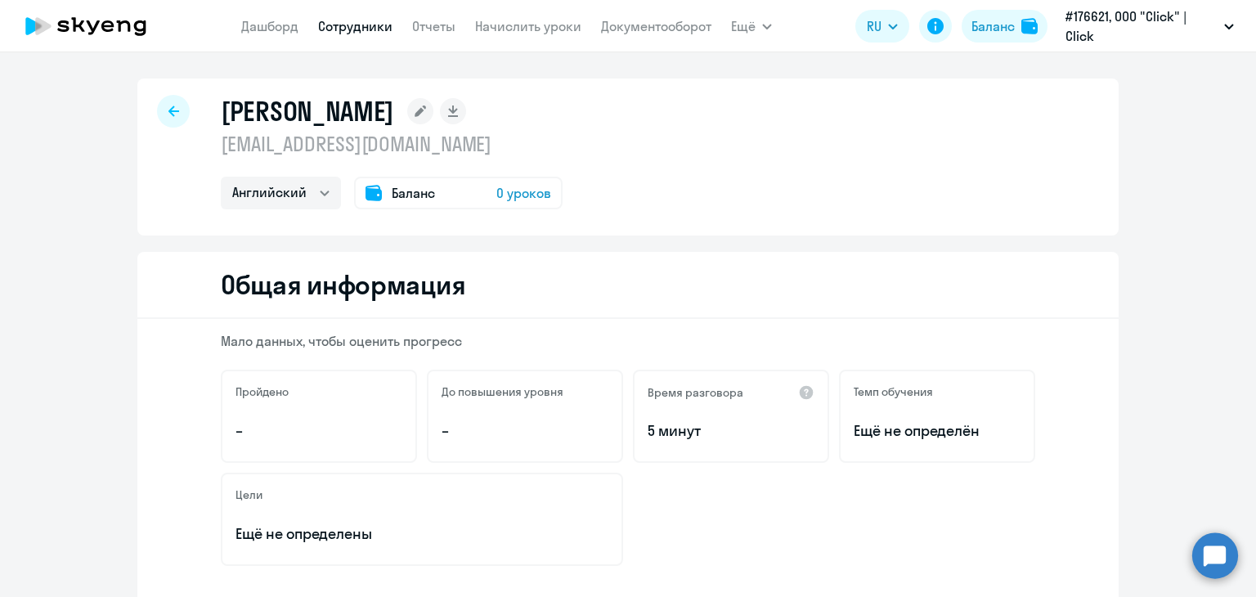
click at [465, 197] on div "Баланс 0 уроков" at bounding box center [458, 193] width 209 height 33
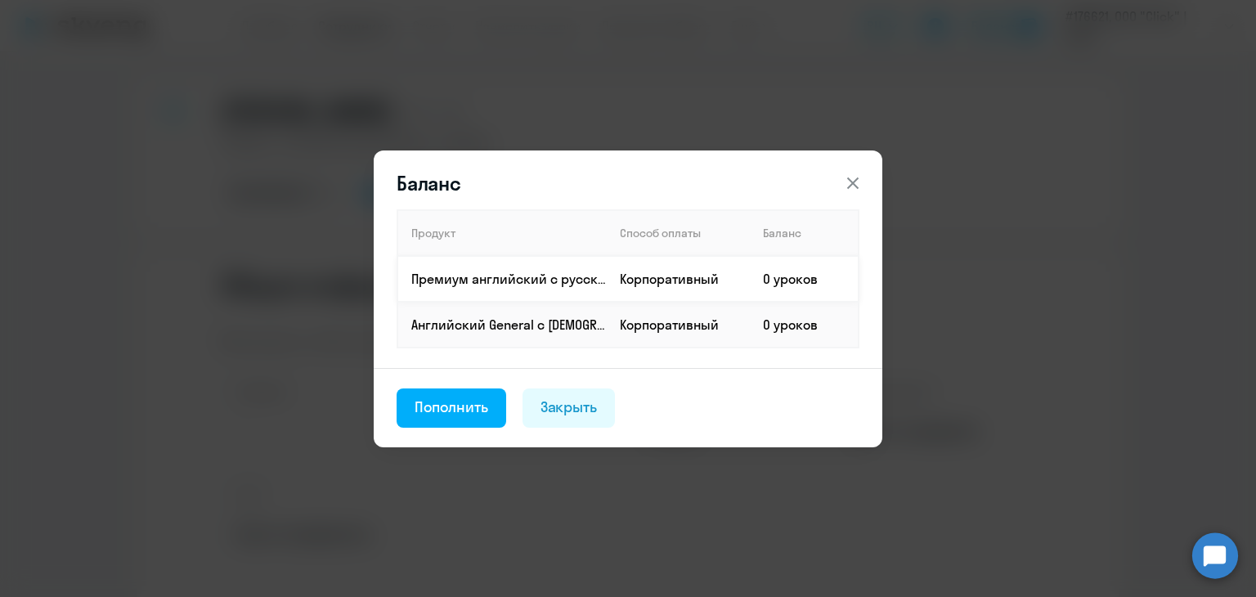
click at [463, 286] on p "Премиум английский с русскоговорящим преподавателем" at bounding box center [508, 279] width 195 height 18
click at [469, 406] on div "Пополнить" at bounding box center [452, 407] width 74 height 21
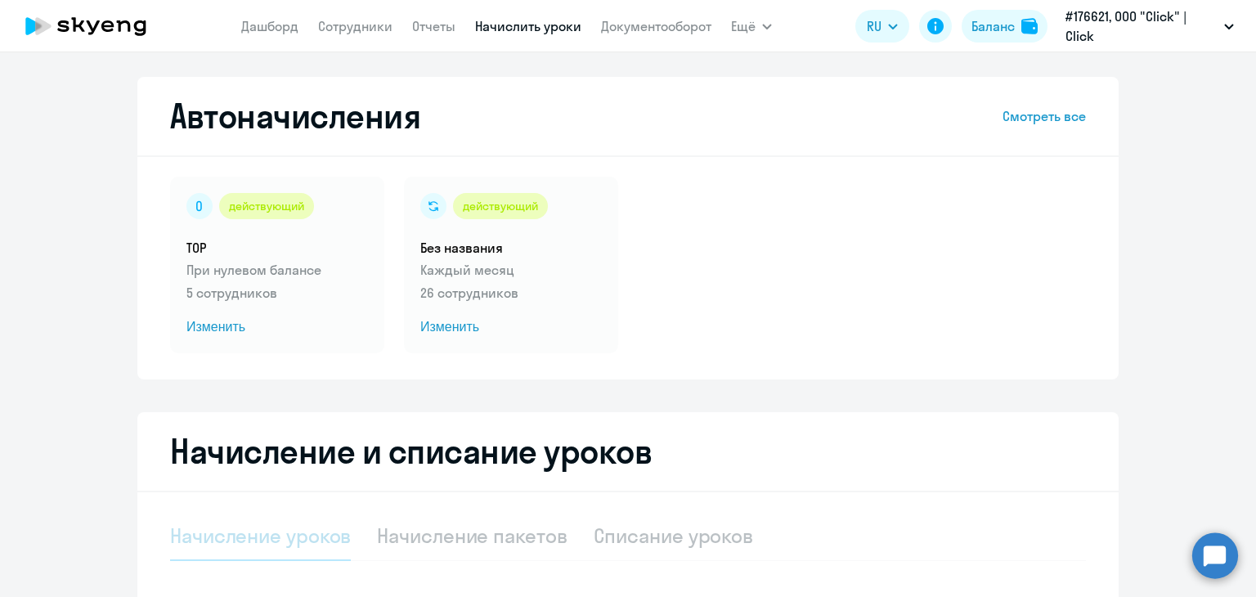
select select "10"
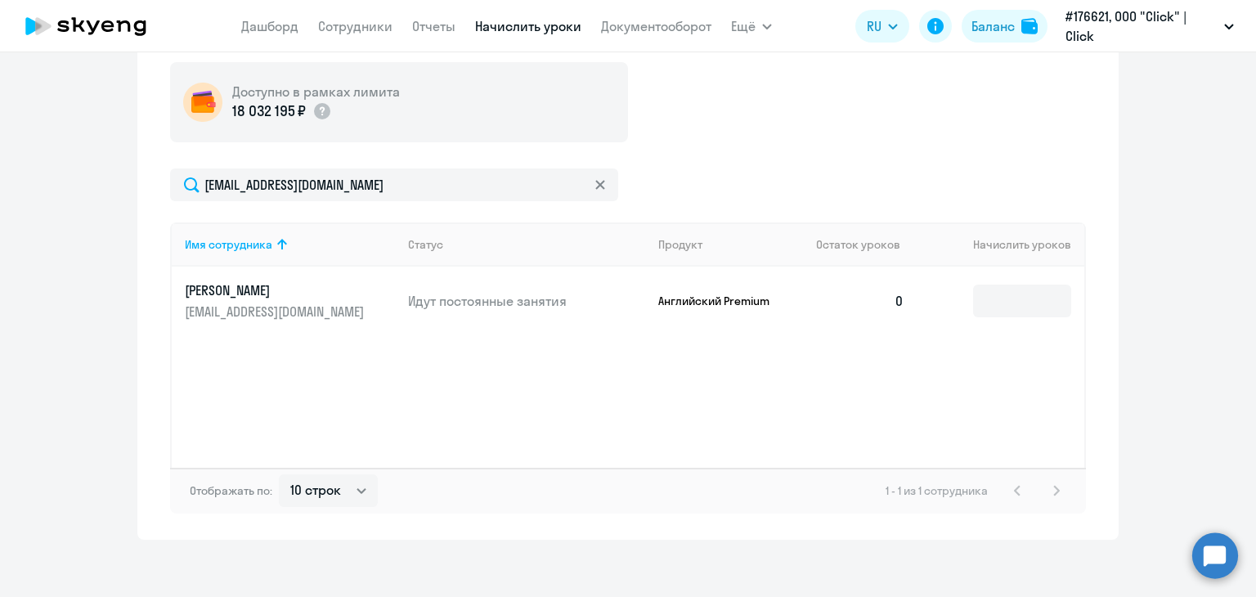
scroll to position [527, 0]
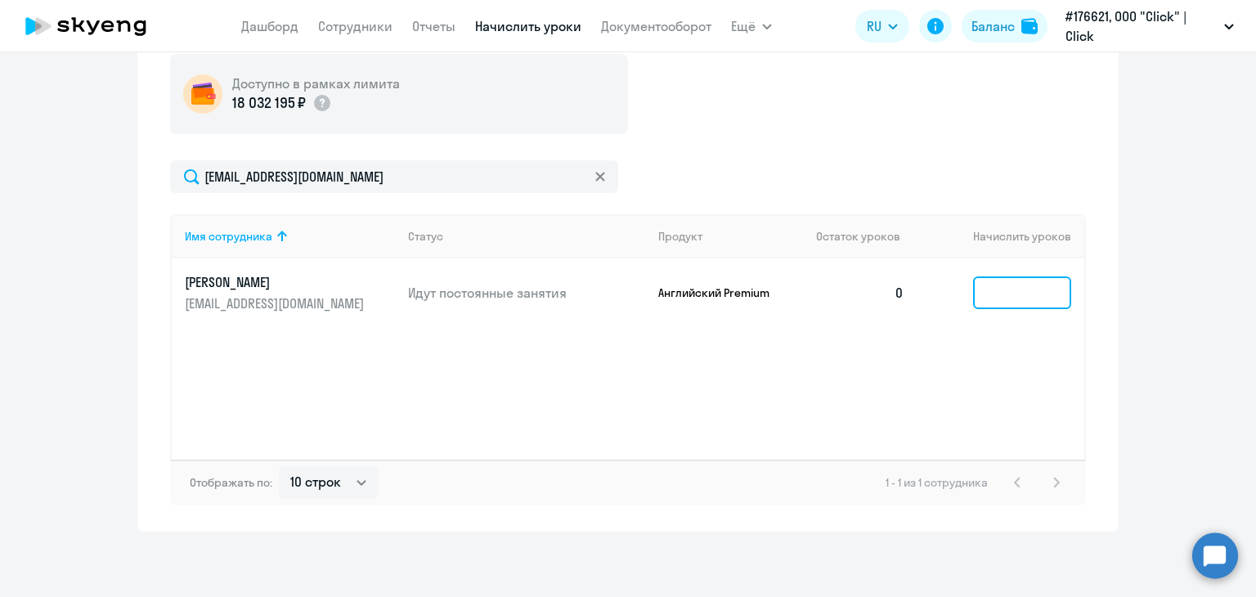
click at [1044, 298] on input at bounding box center [1022, 292] width 98 height 33
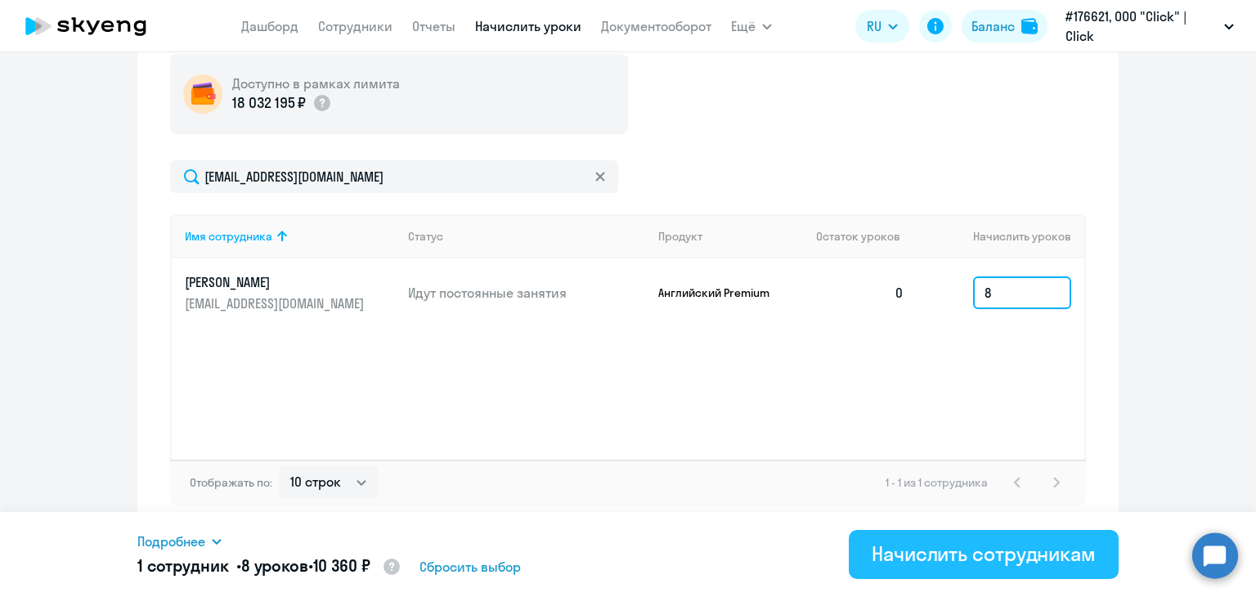
type input "8"
click at [1056, 536] on button "Начислить сотрудникам" at bounding box center [984, 554] width 270 height 49
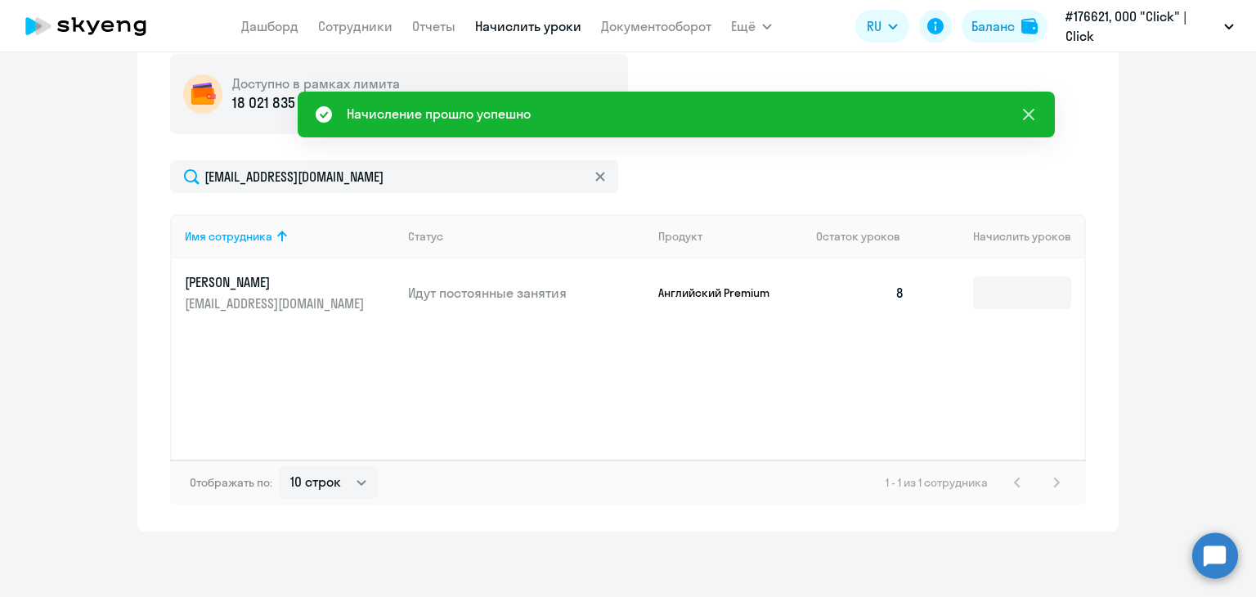
click at [1024, 109] on icon at bounding box center [1028, 114] width 11 height 11
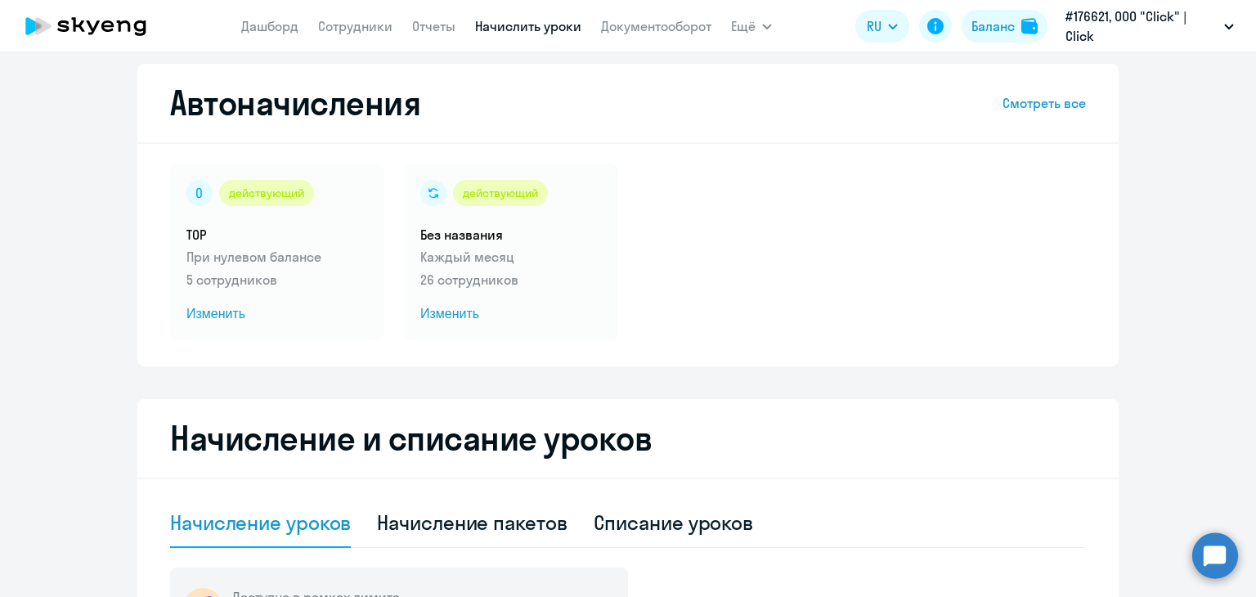
scroll to position [0, 0]
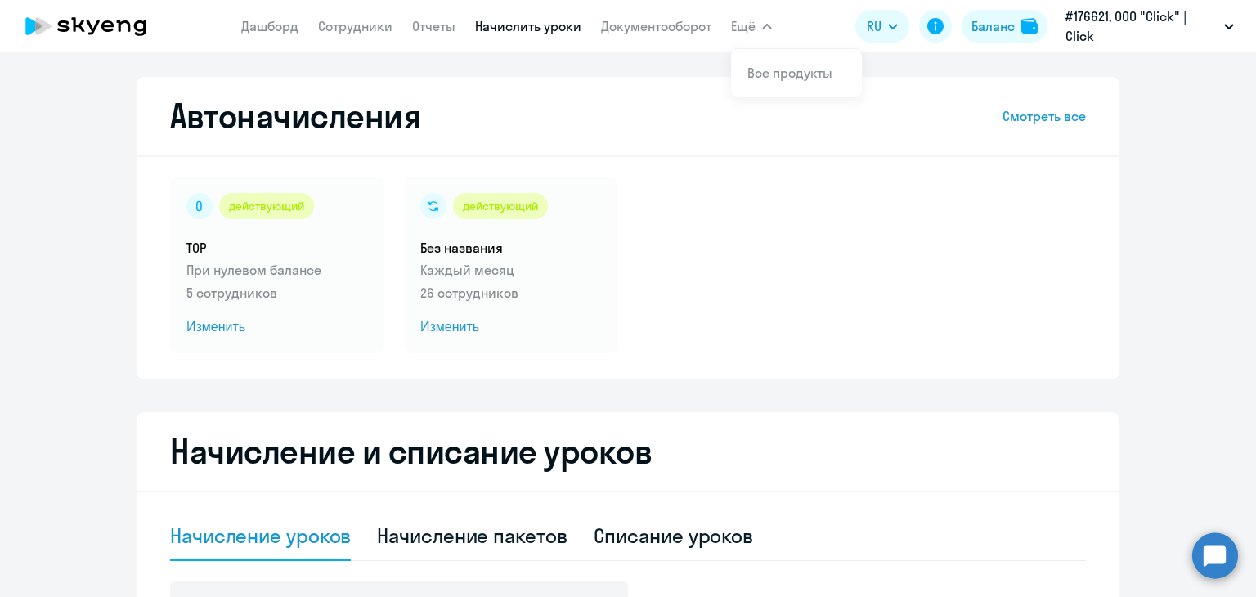
click at [748, 29] on span "Ещё" at bounding box center [743, 26] width 25 height 20
click at [331, 29] on link "Сотрудники" at bounding box center [355, 26] width 74 height 16
select select "30"
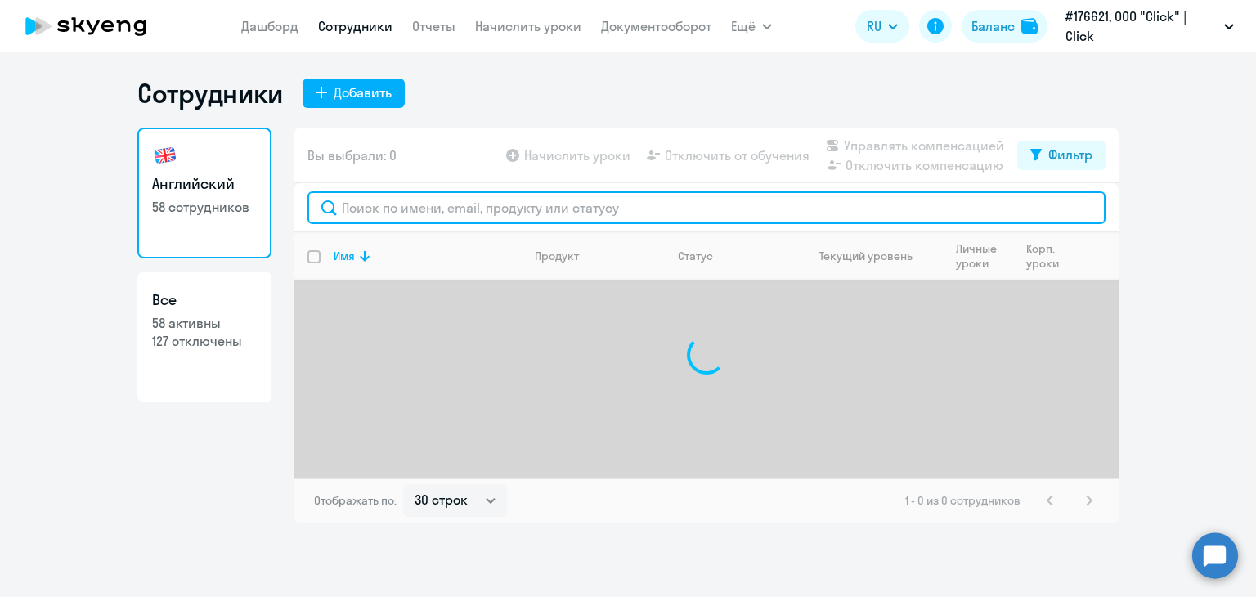
click at [372, 213] on input "text" at bounding box center [706, 207] width 798 height 33
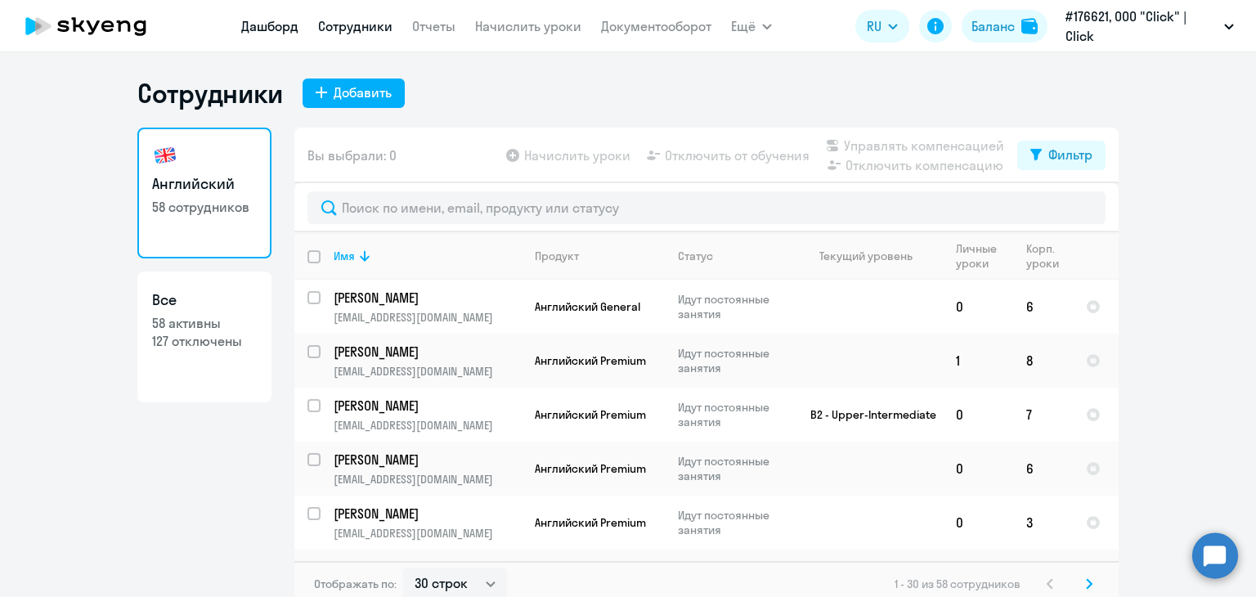
click at [253, 30] on link "Дашборд" at bounding box center [269, 26] width 57 height 16
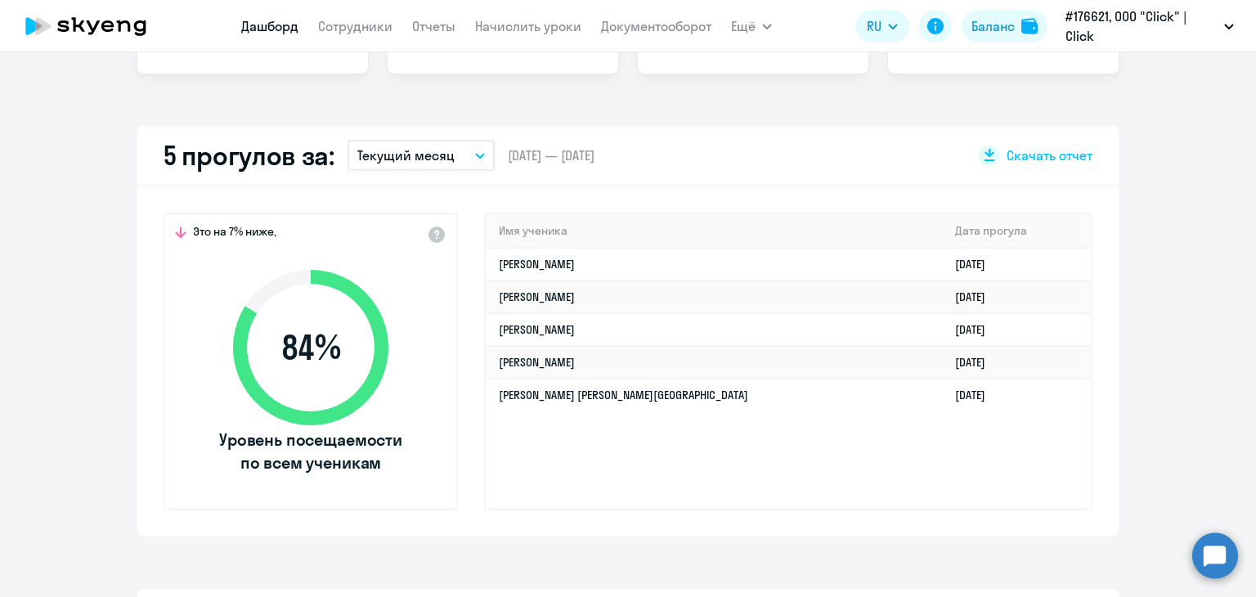
scroll to position [409, 0]
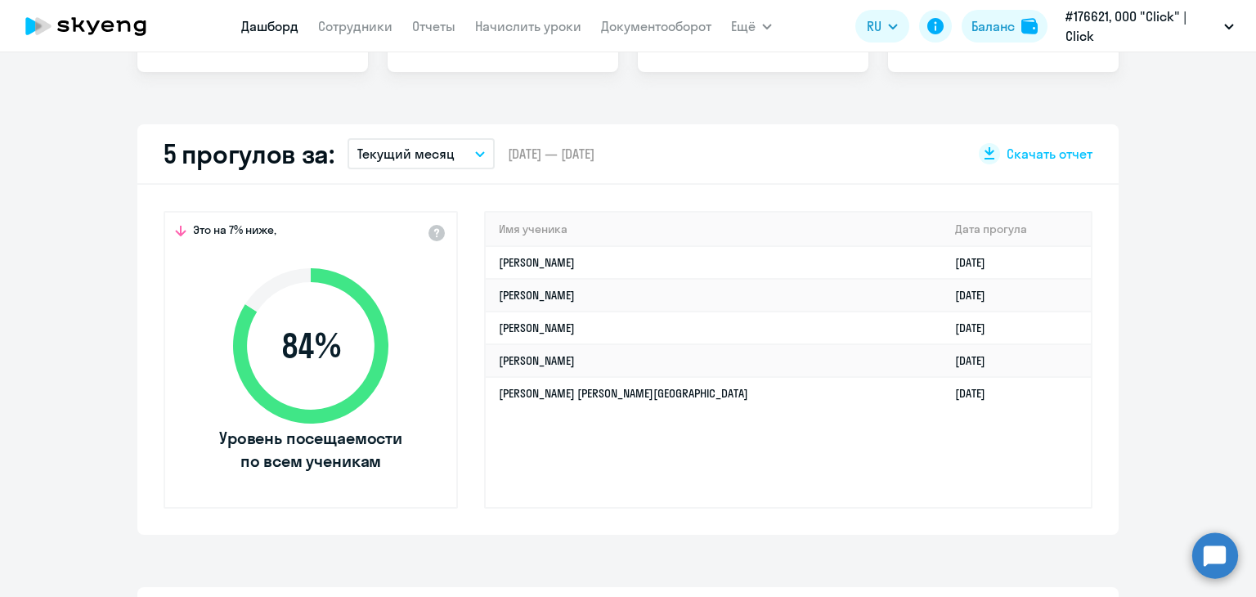
select select "30"
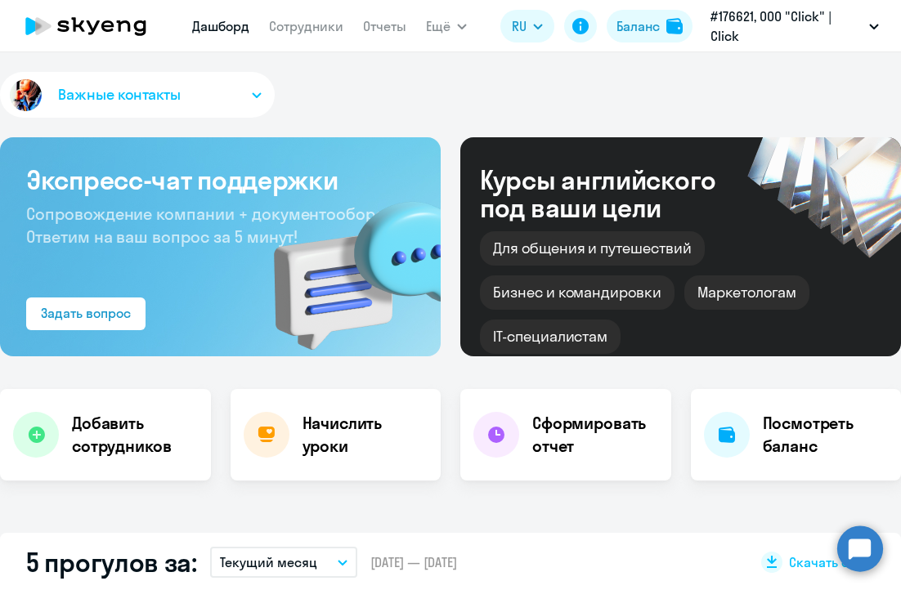
select select "30"
